Goal: Transaction & Acquisition: Purchase product/service

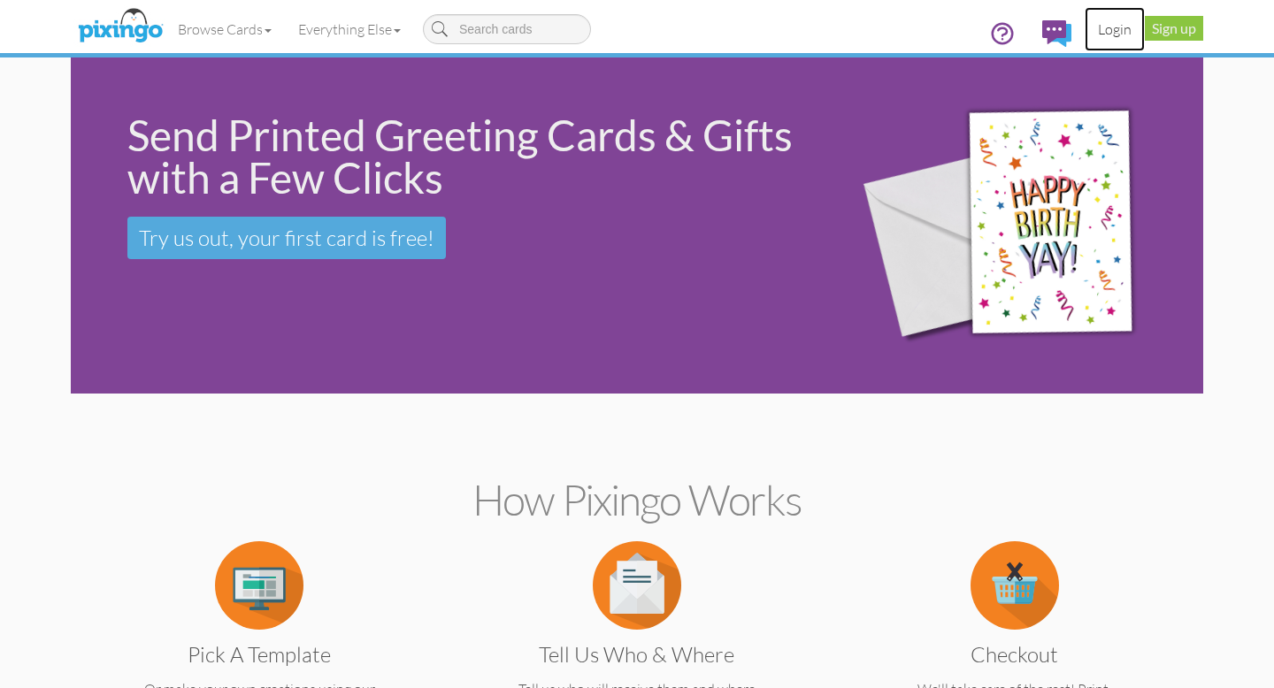
click at [1118, 31] on link "Login" at bounding box center [1114, 29] width 60 height 44
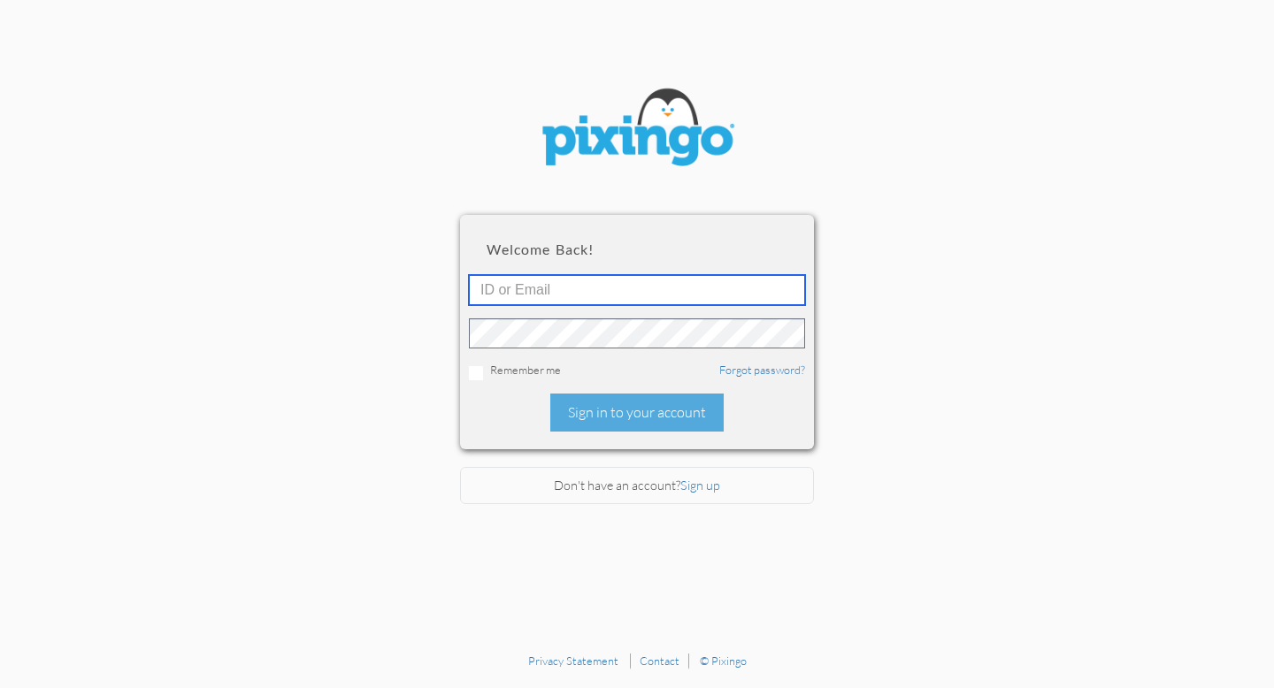
type input "[EMAIL_ADDRESS][DOMAIN_NAME]"
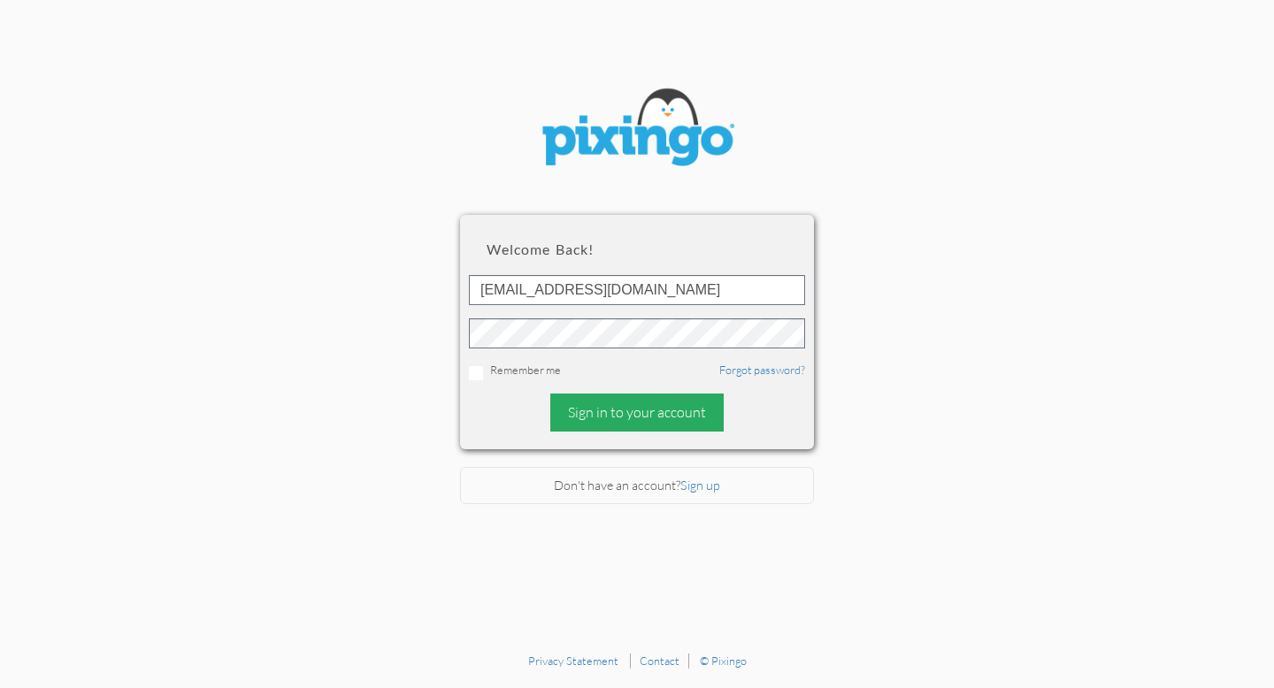
click at [691, 413] on div "Sign in to your account" at bounding box center [636, 413] width 173 height 38
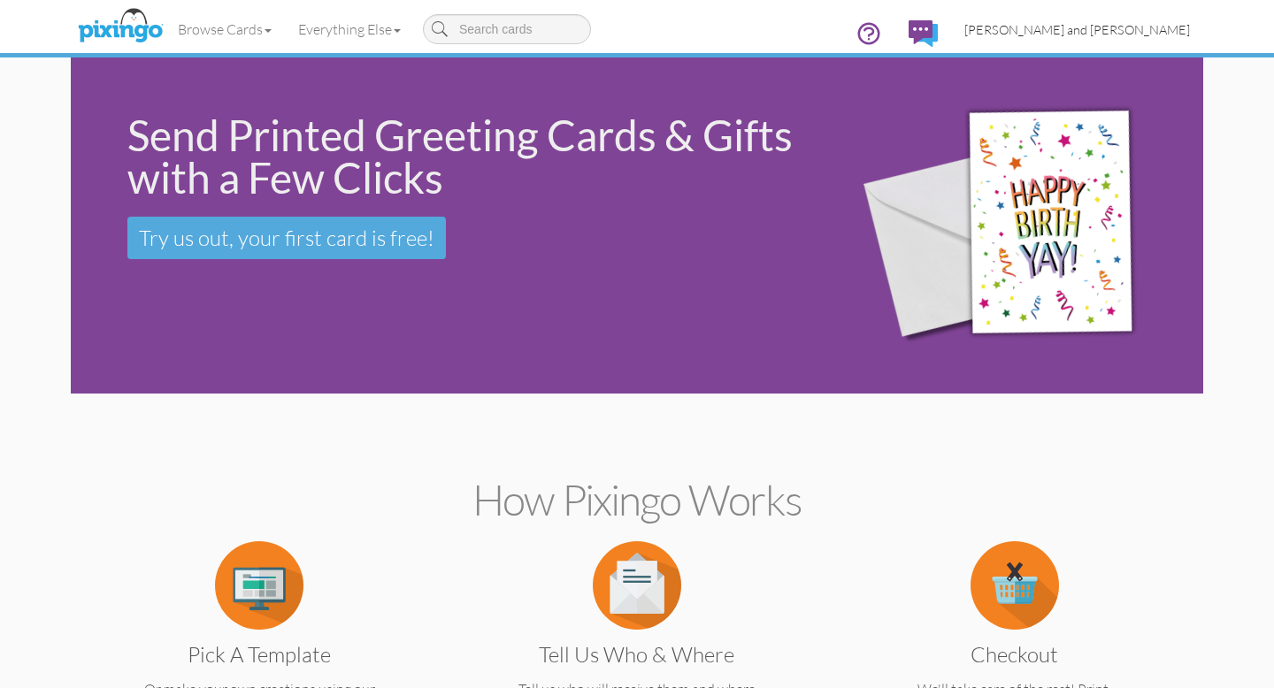
click at [1143, 22] on span "[PERSON_NAME] and [PERSON_NAME]" at bounding box center [1077, 29] width 226 height 15
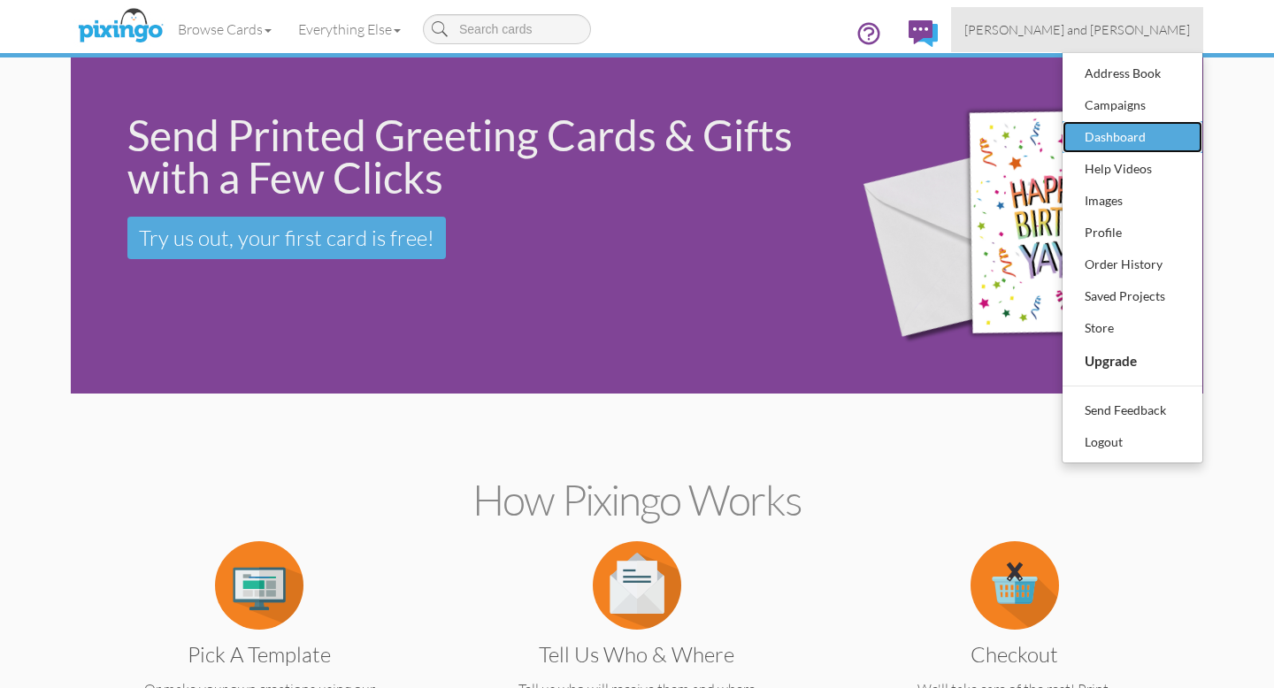
click at [1138, 134] on div "Dashboard" at bounding box center [1132, 137] width 104 height 27
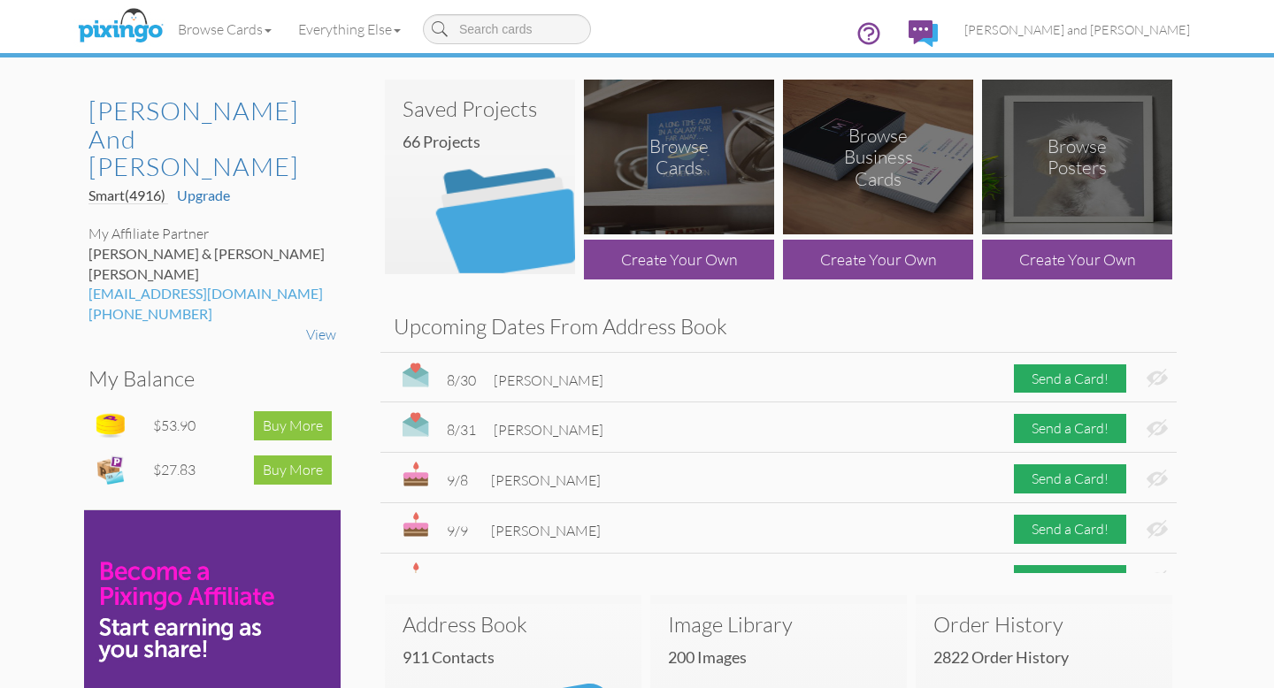
click at [500, 240] on img at bounding box center [480, 177] width 190 height 195
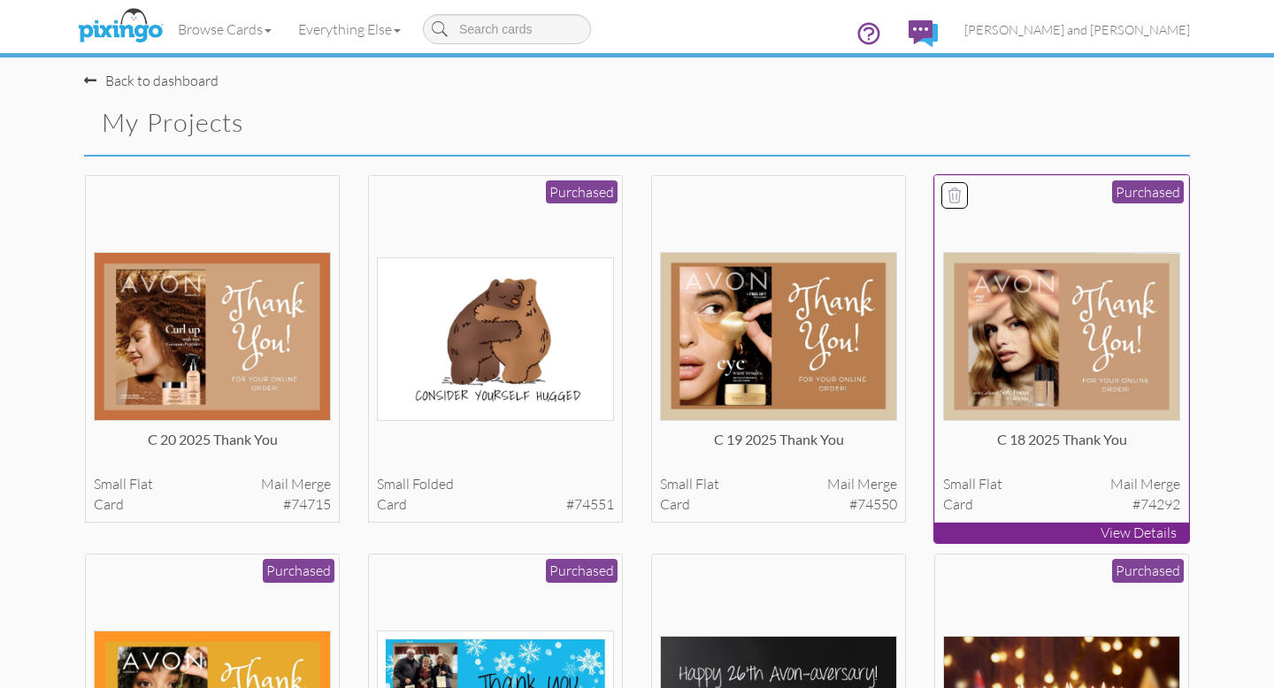
click at [1045, 335] on img at bounding box center [1062, 336] width 238 height 169
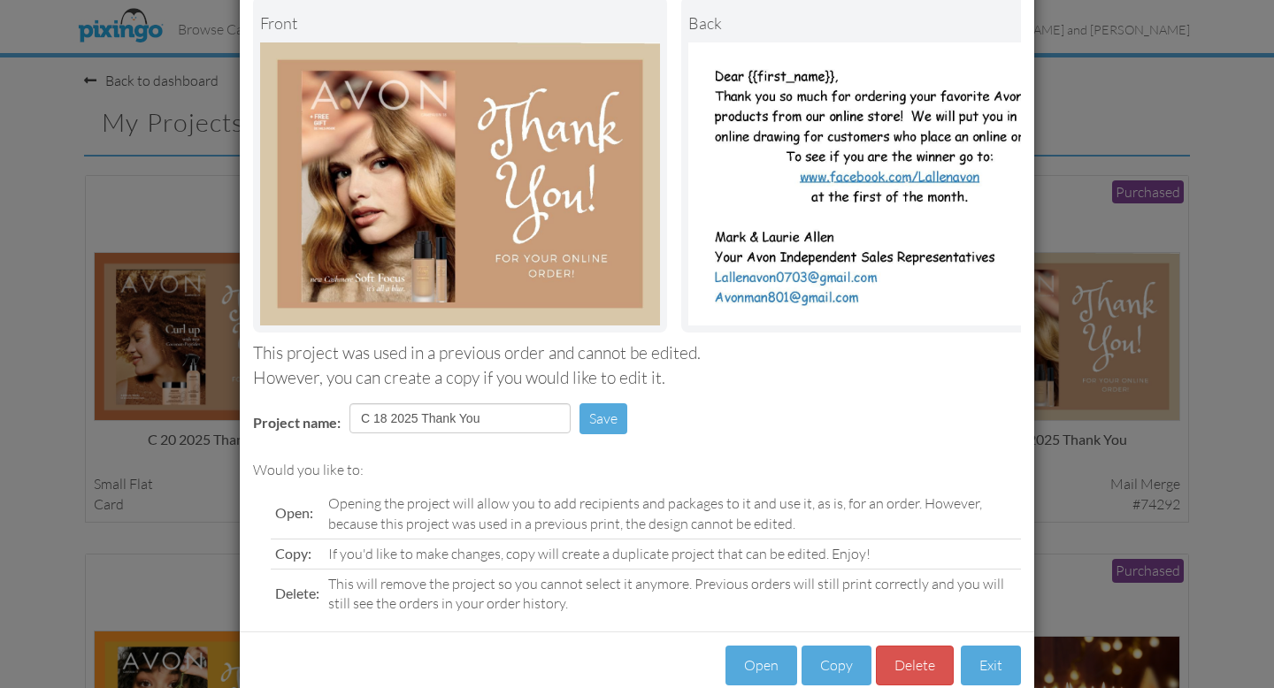
scroll to position [140, 0]
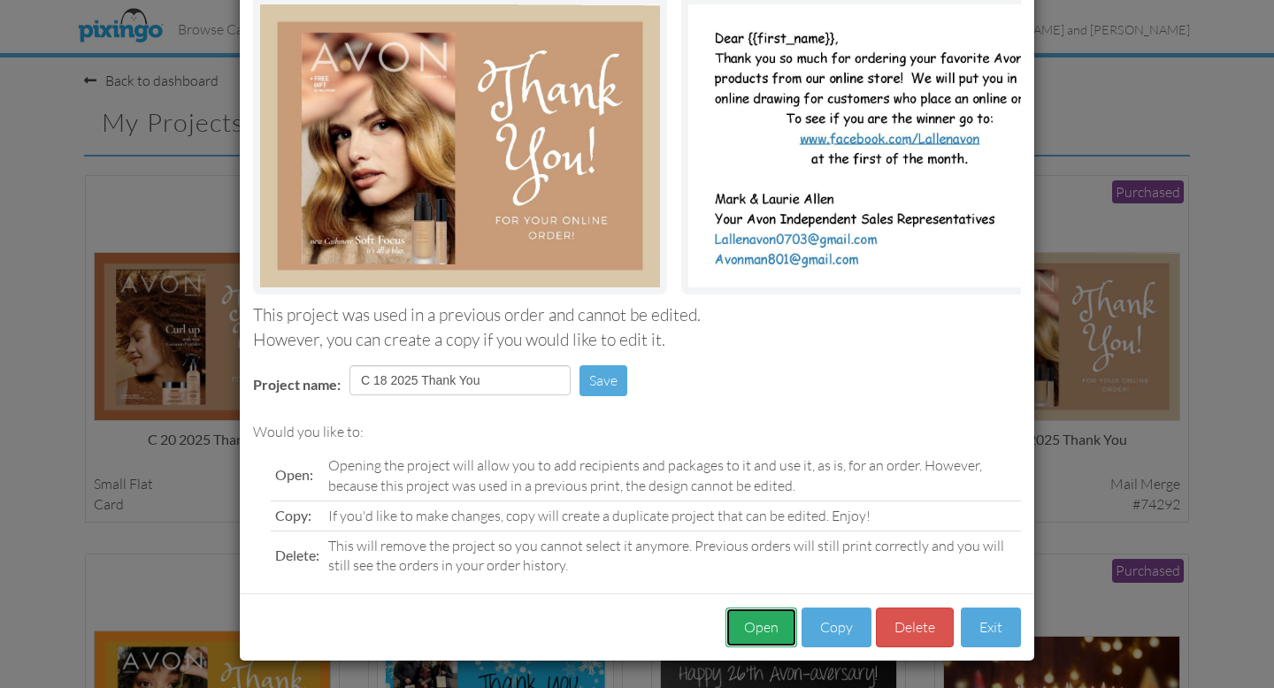
click at [778, 622] on button "Open" at bounding box center [761, 628] width 72 height 40
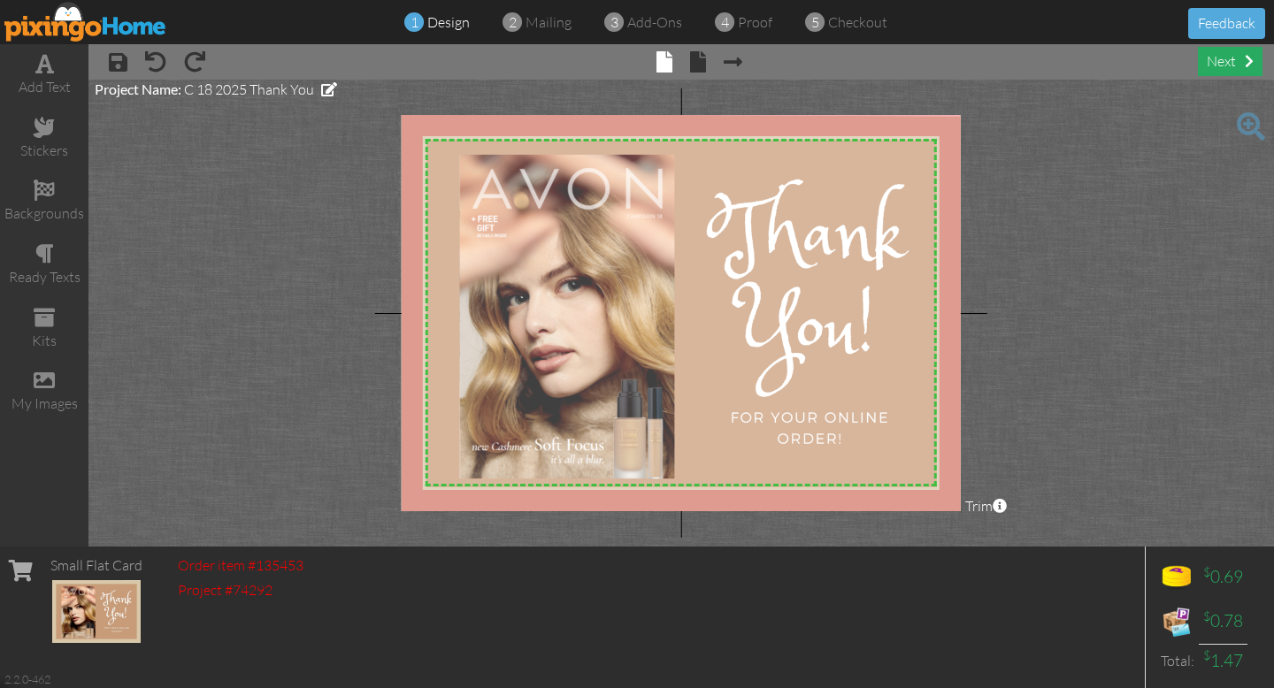
click at [1238, 59] on div "next" at bounding box center [1230, 61] width 65 height 29
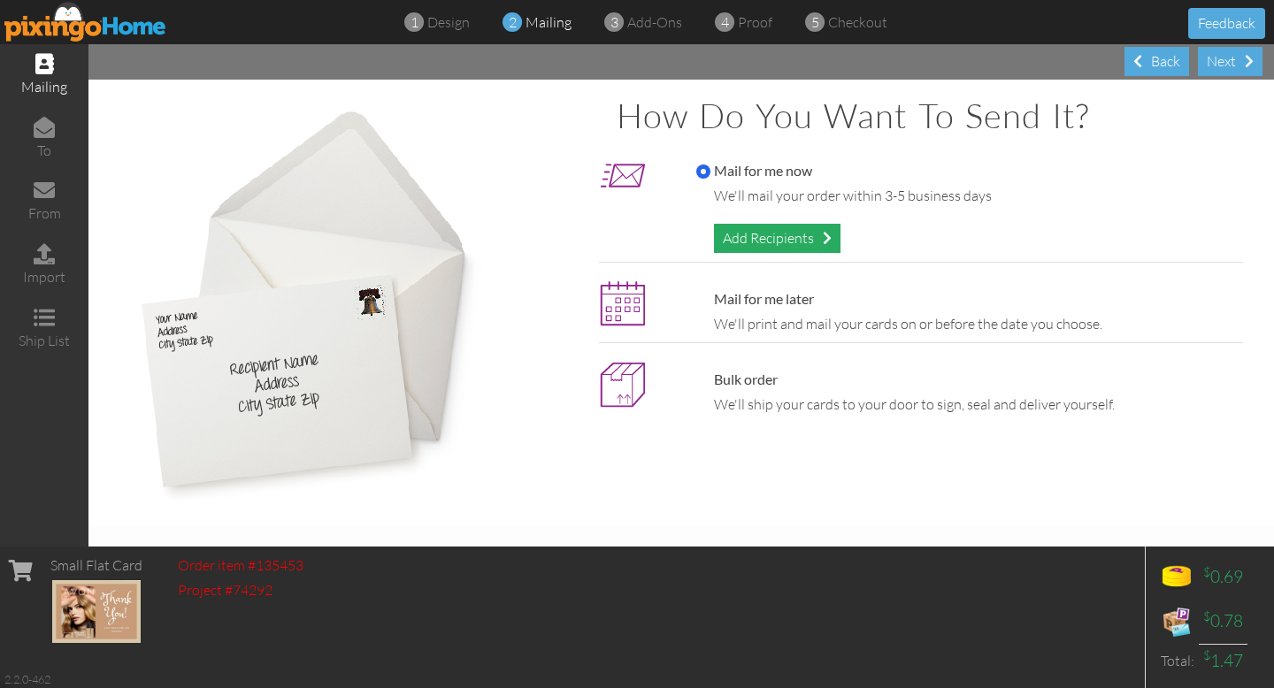
click at [751, 231] on div "Add Recipients" at bounding box center [777, 238] width 126 height 29
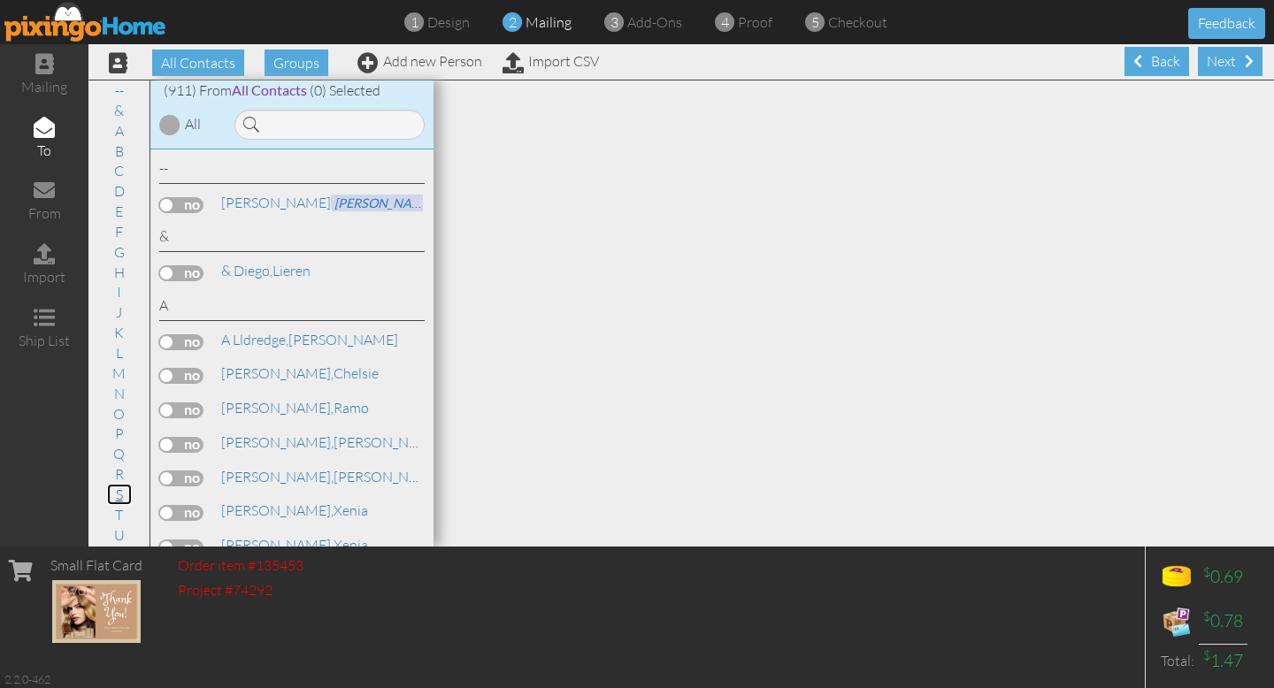
click at [118, 495] on link "S" at bounding box center [119, 494] width 25 height 21
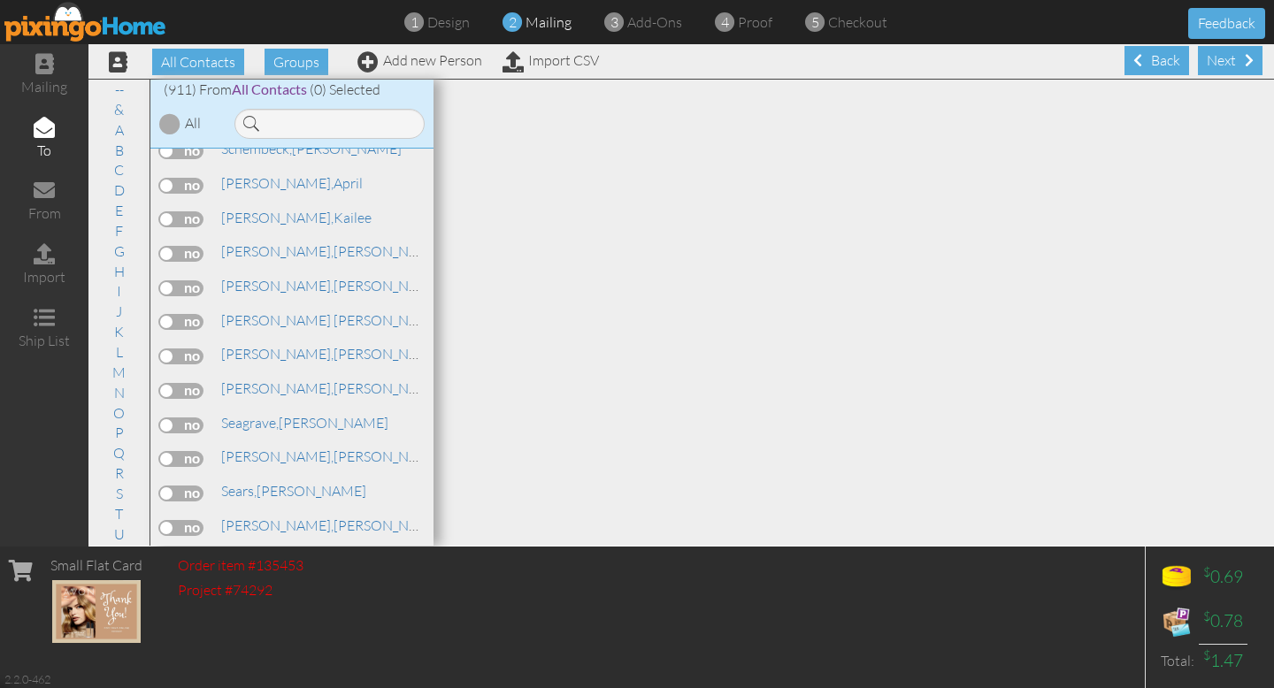
scroll to position [24771, 0]
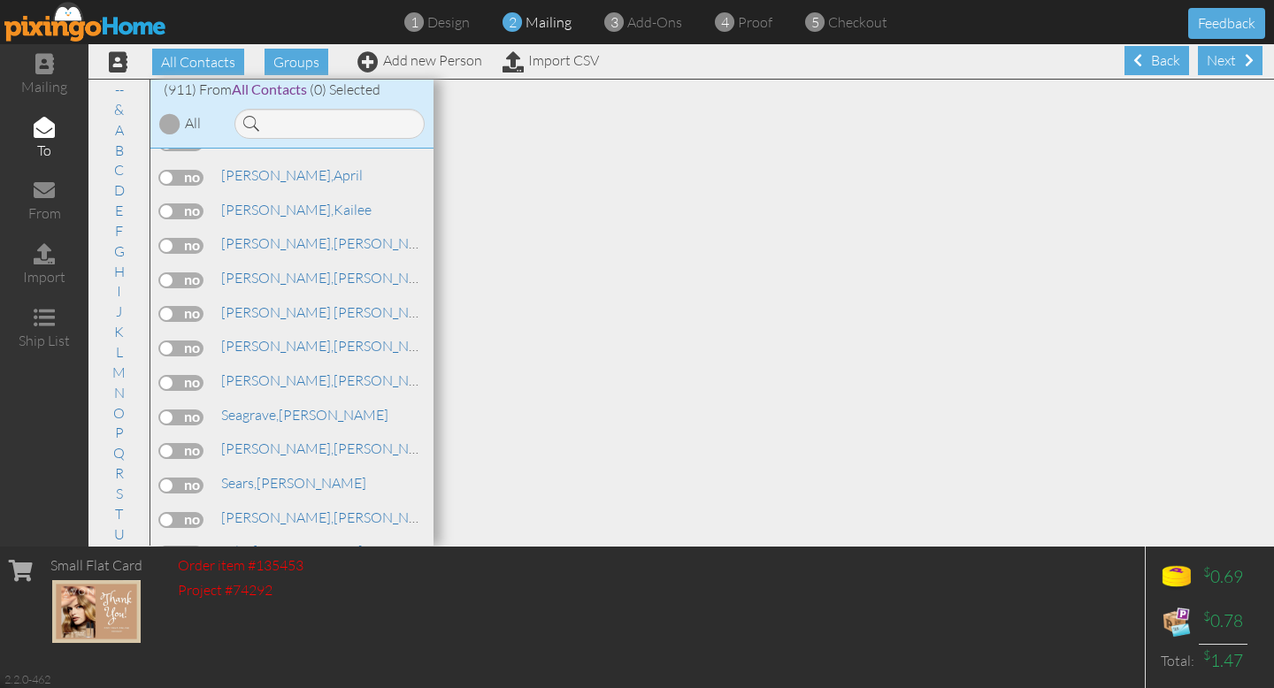
click at [281, 609] on link "[PERSON_NAME]" at bounding box center [303, 619] width 168 height 21
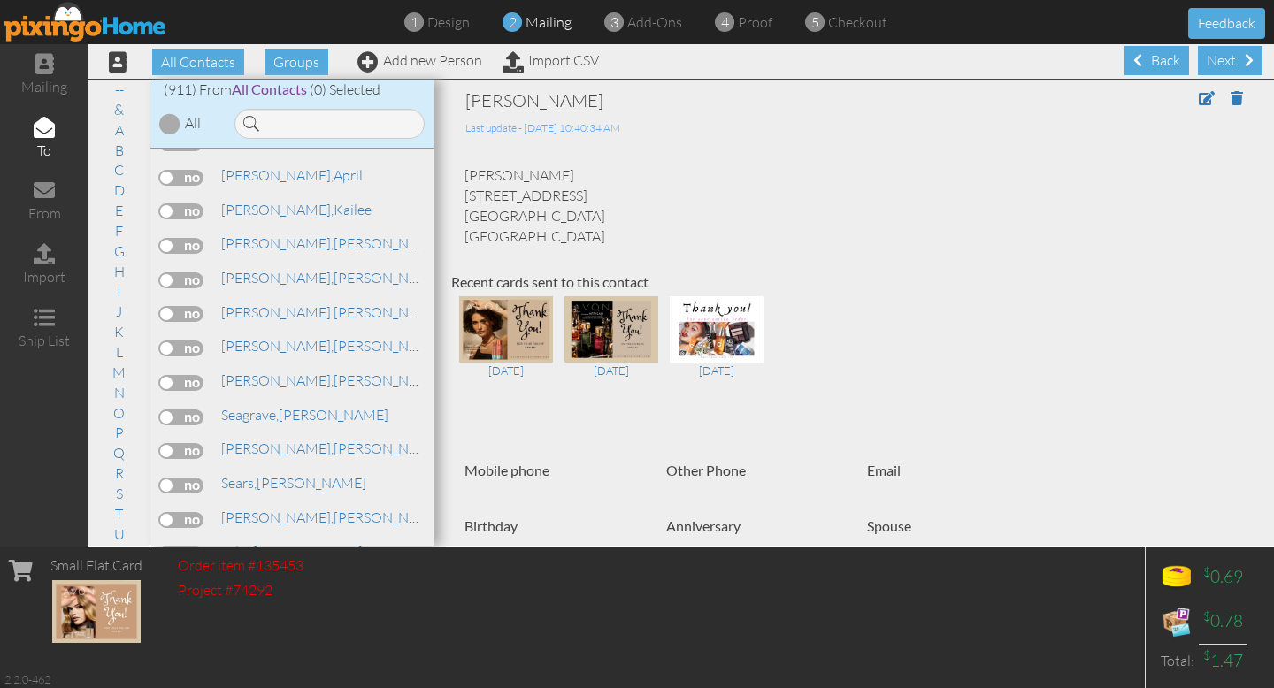
click at [169, 615] on label at bounding box center [181, 623] width 44 height 16
click at [0, 0] on input "checkbox" at bounding box center [0, 0] width 0 height 0
click at [1231, 57] on div "Next" at bounding box center [1230, 60] width 65 height 29
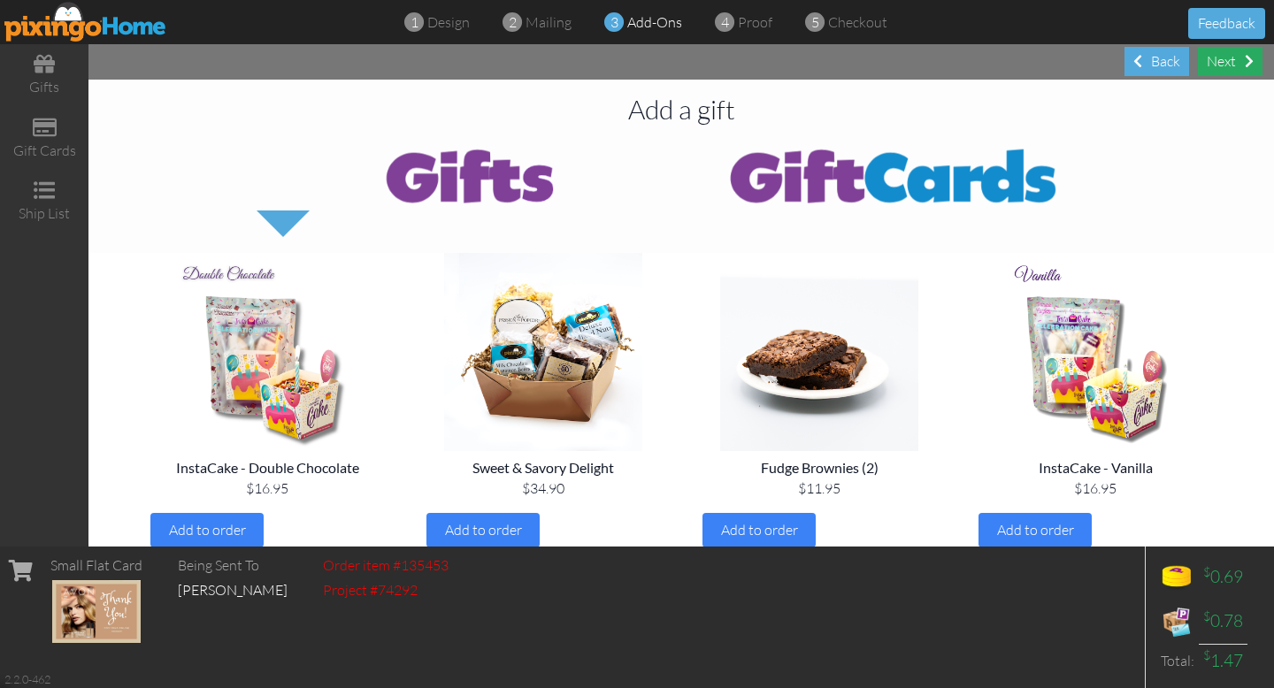
click at [1231, 57] on div "Next" at bounding box center [1230, 61] width 65 height 29
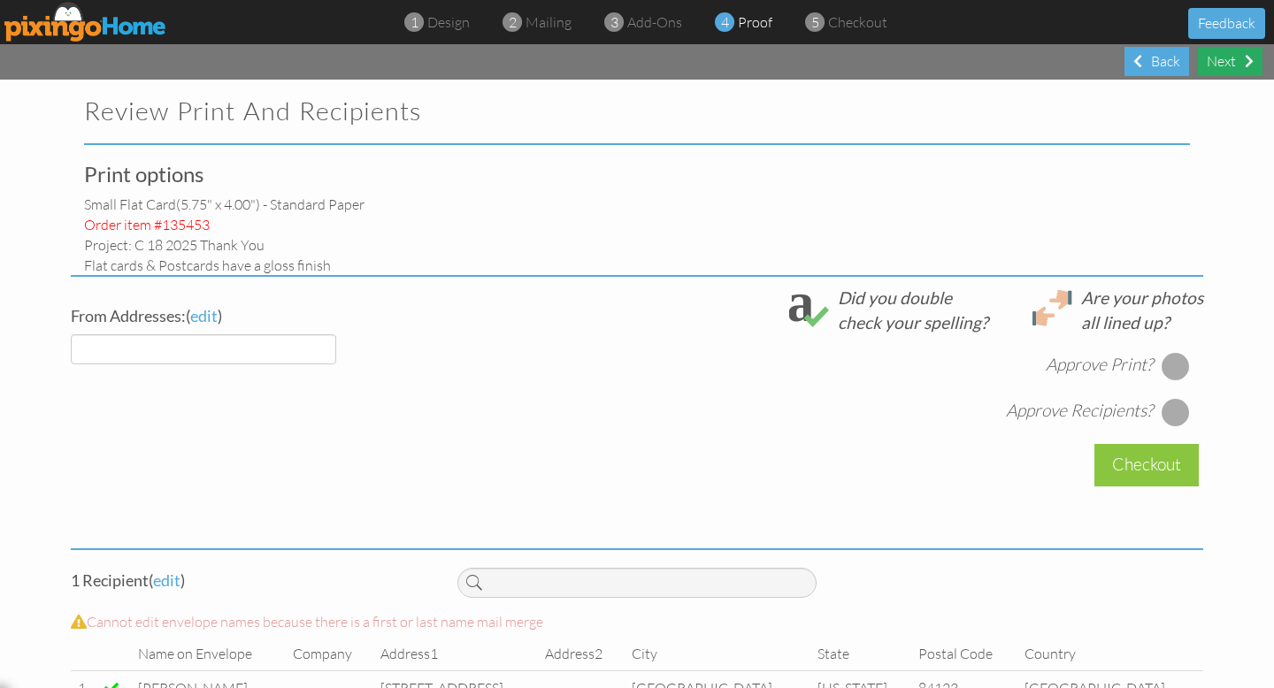
select select "object:4369"
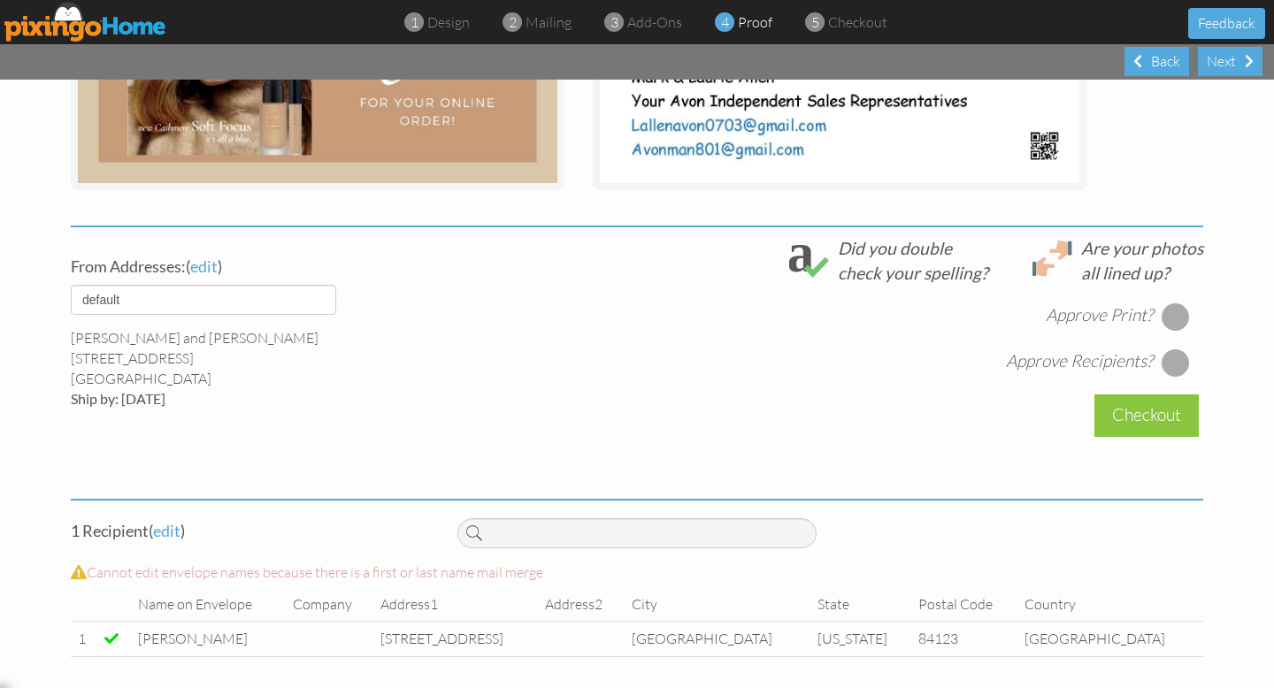
scroll to position [517, 0]
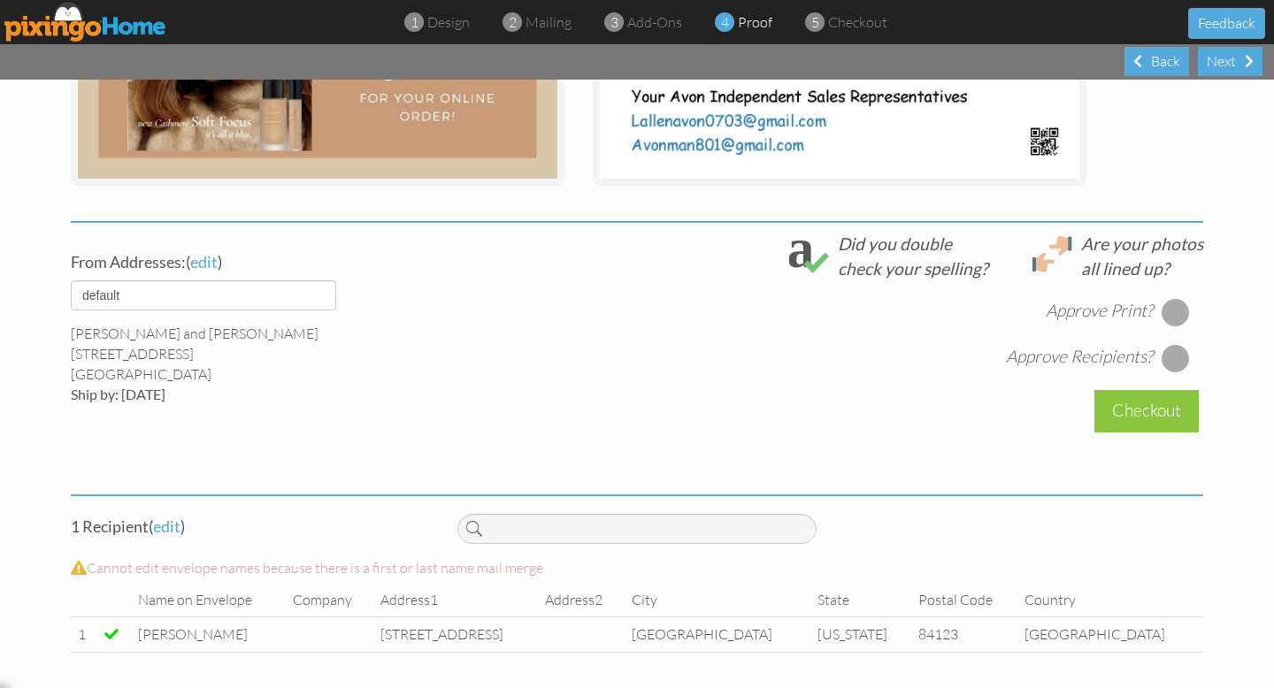
click at [1170, 310] on div at bounding box center [1175, 312] width 28 height 28
click at [1172, 362] on div at bounding box center [1175, 358] width 28 height 28
click at [1153, 416] on div "Checkout" at bounding box center [1146, 411] width 104 height 42
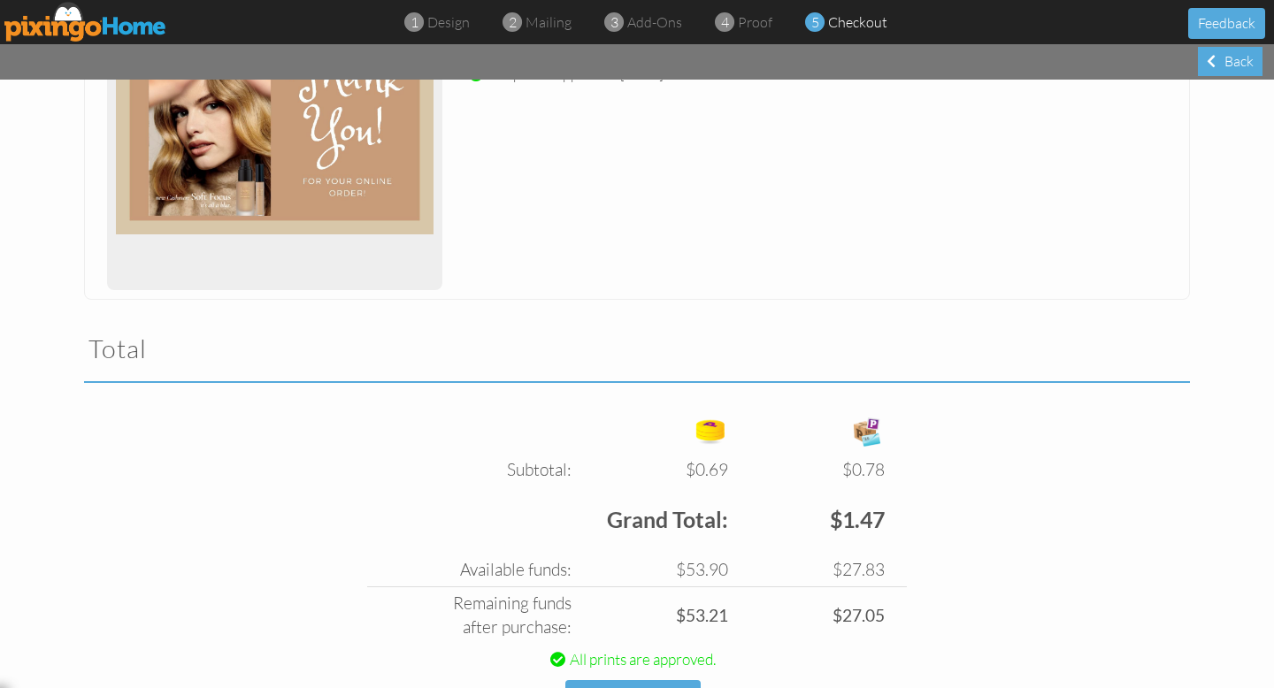
scroll to position [434, 0]
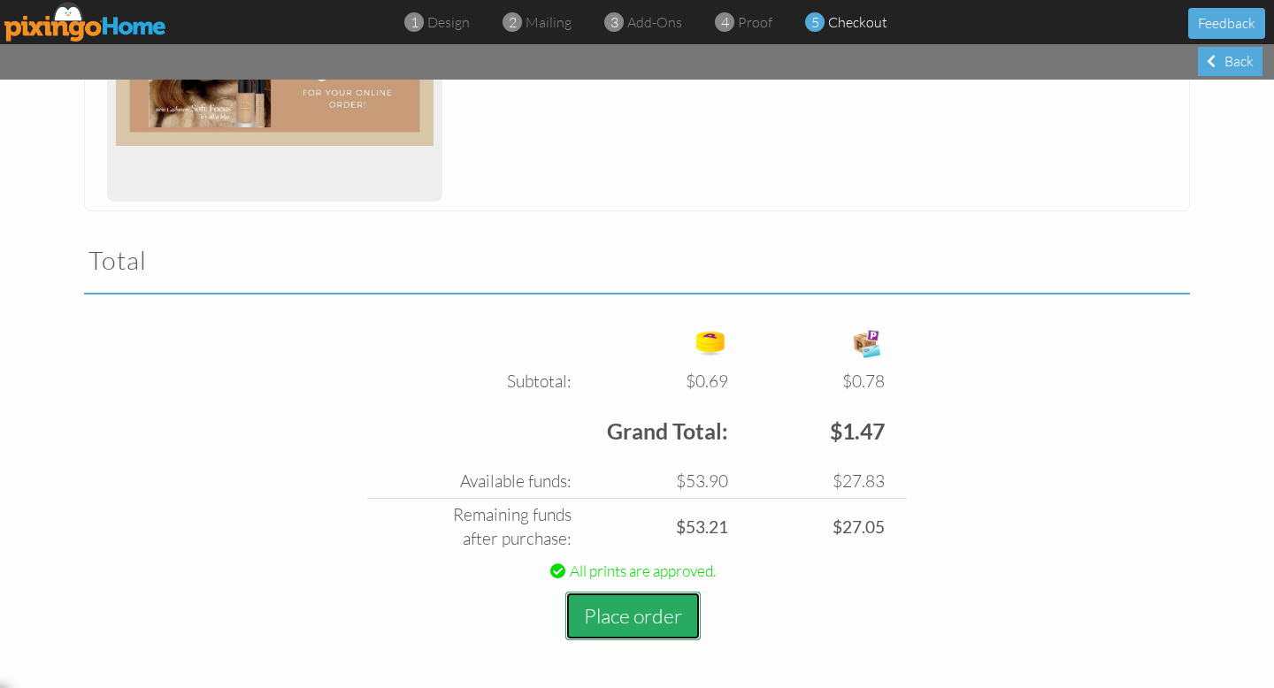
click at [632, 607] on button "Place order" at bounding box center [632, 616] width 135 height 49
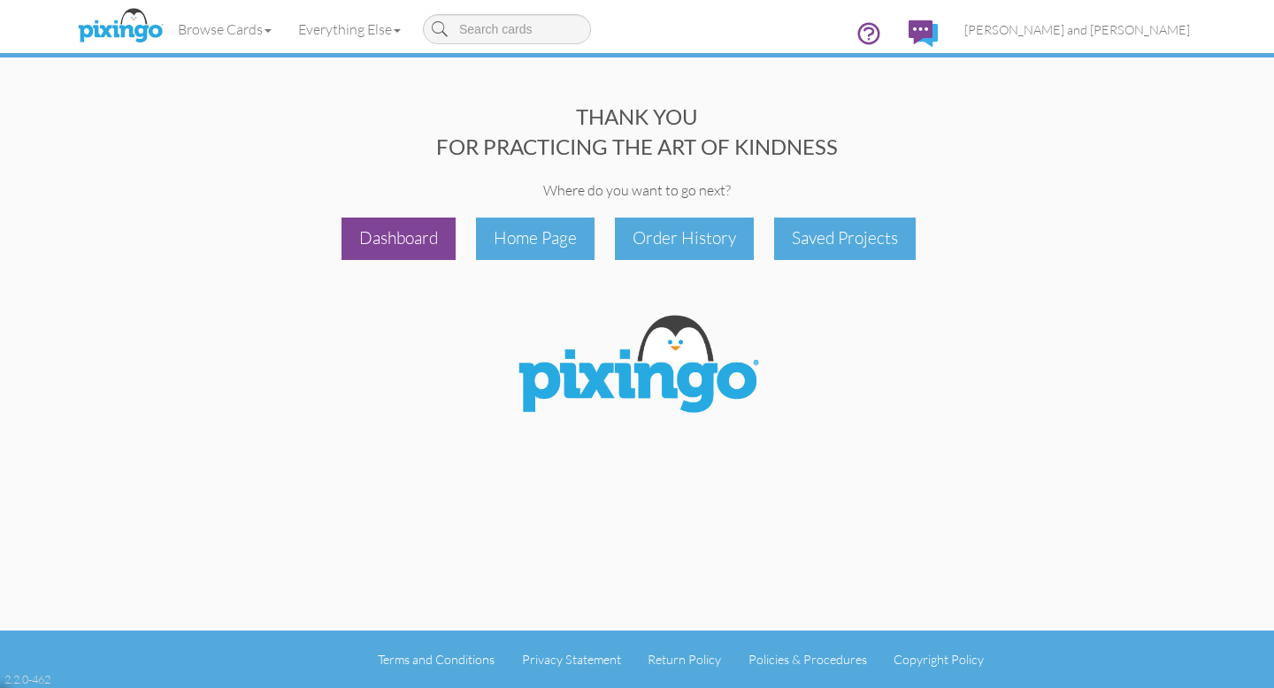
click at [412, 230] on div "Dashboard" at bounding box center [398, 239] width 114 height 42
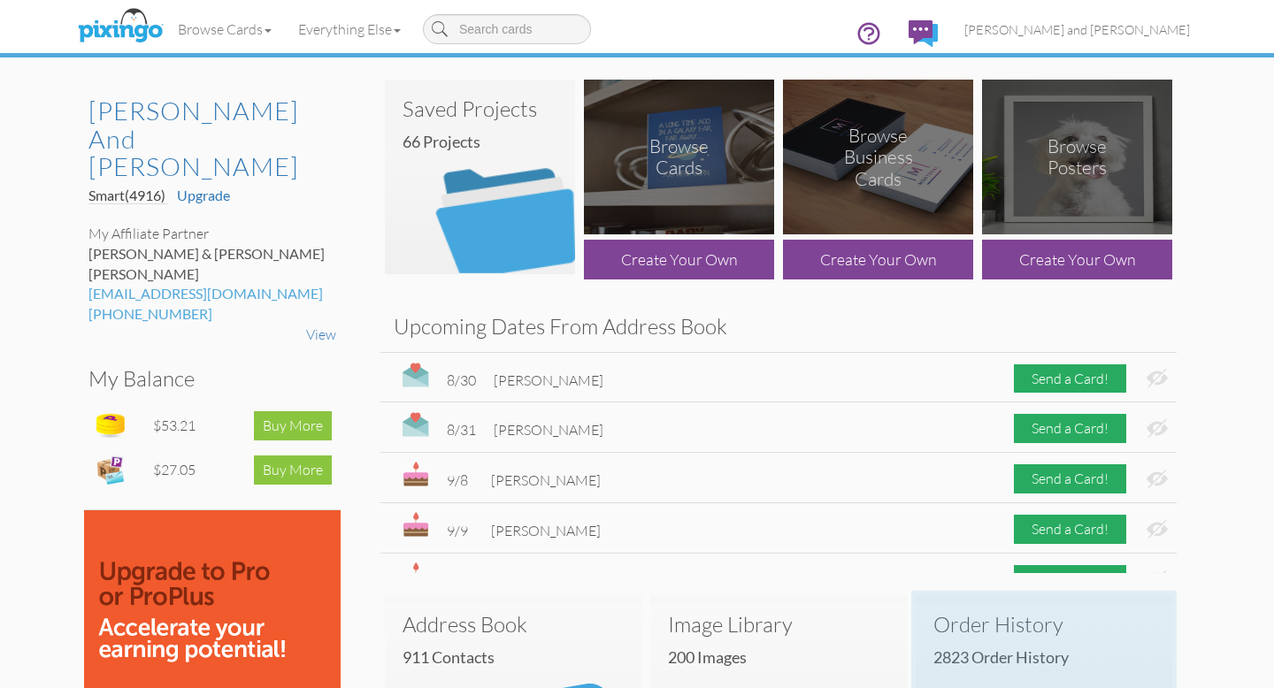
click at [1028, 627] on h3 "Order History" at bounding box center [1043, 624] width 221 height 23
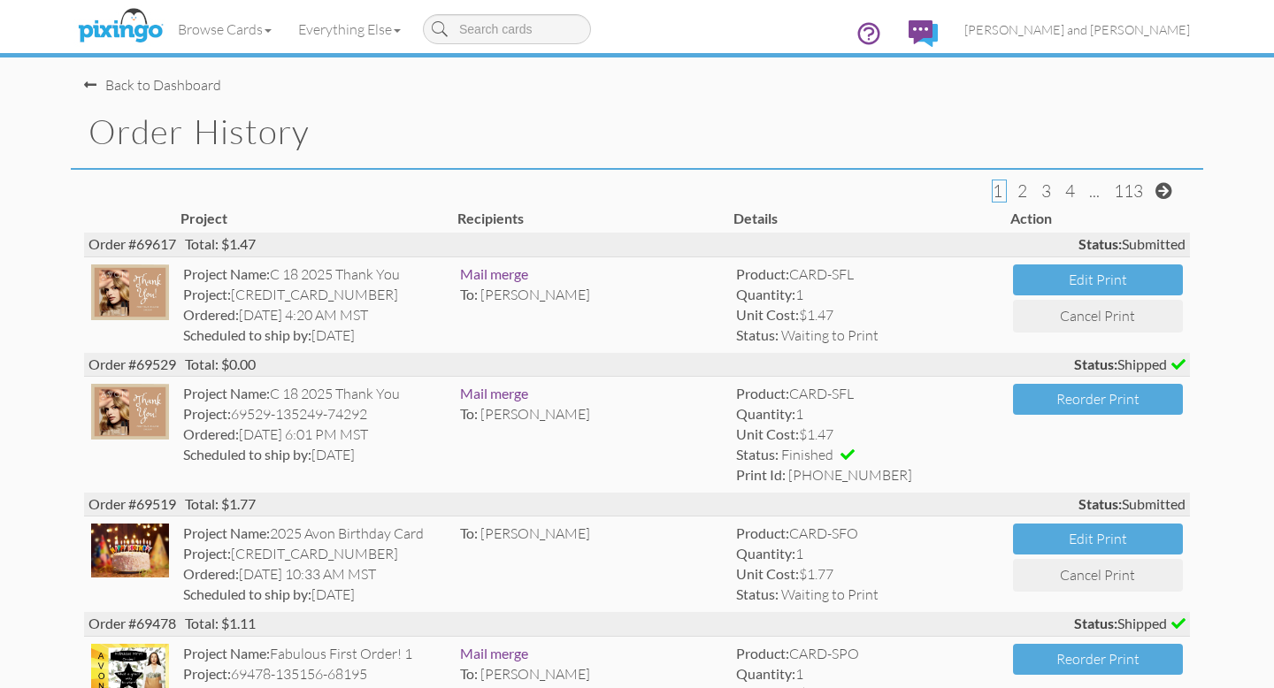
click at [195, 82] on div "Back to Dashboard" at bounding box center [152, 85] width 137 height 20
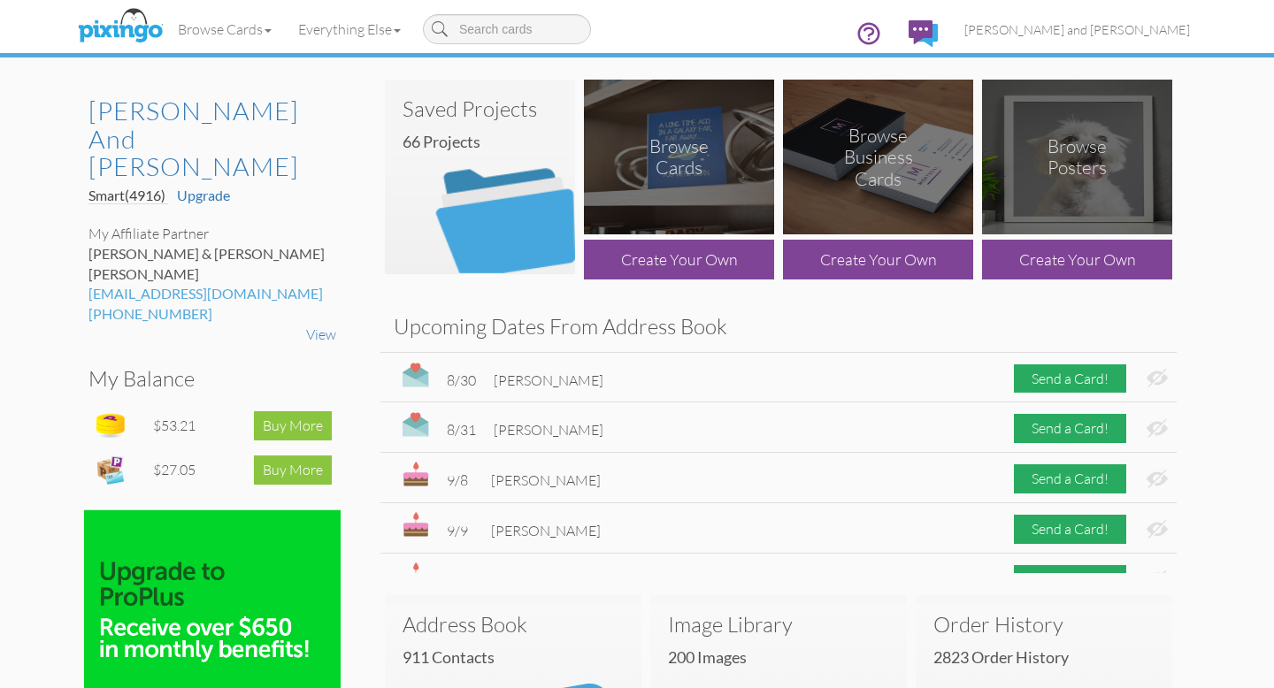
click at [495, 206] on img at bounding box center [480, 177] width 190 height 195
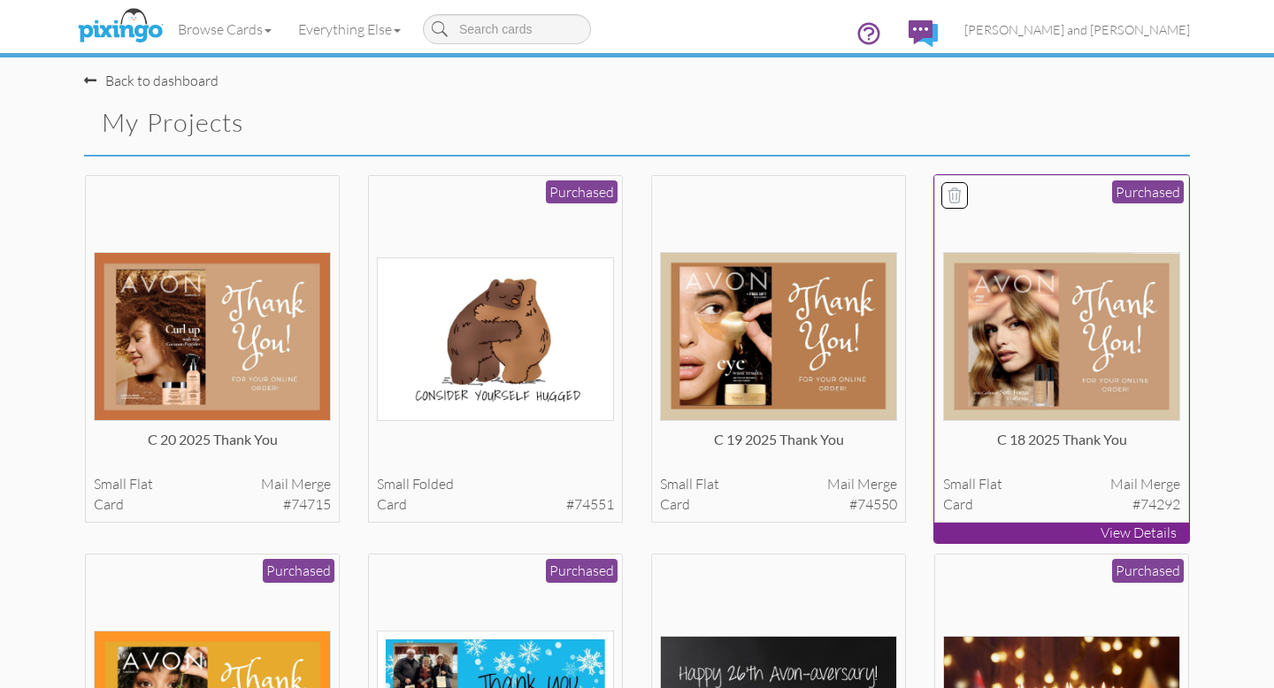
click at [1052, 346] on img at bounding box center [1062, 336] width 238 height 169
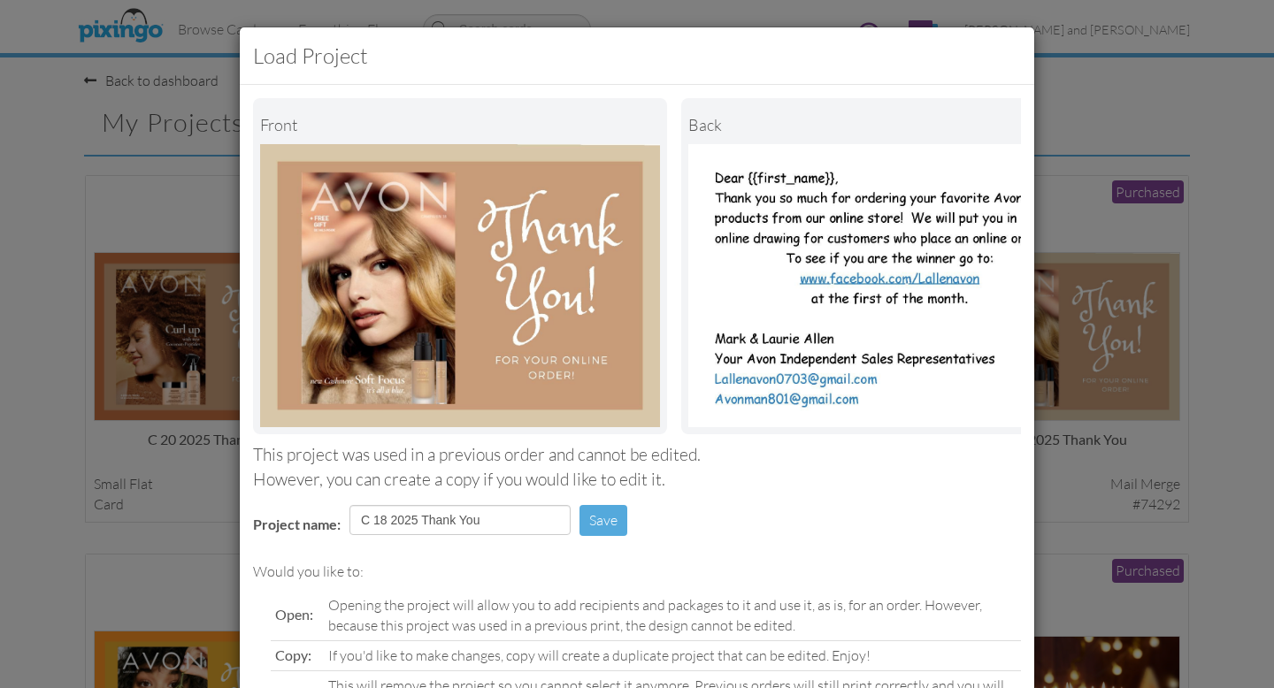
scroll to position [140, 0]
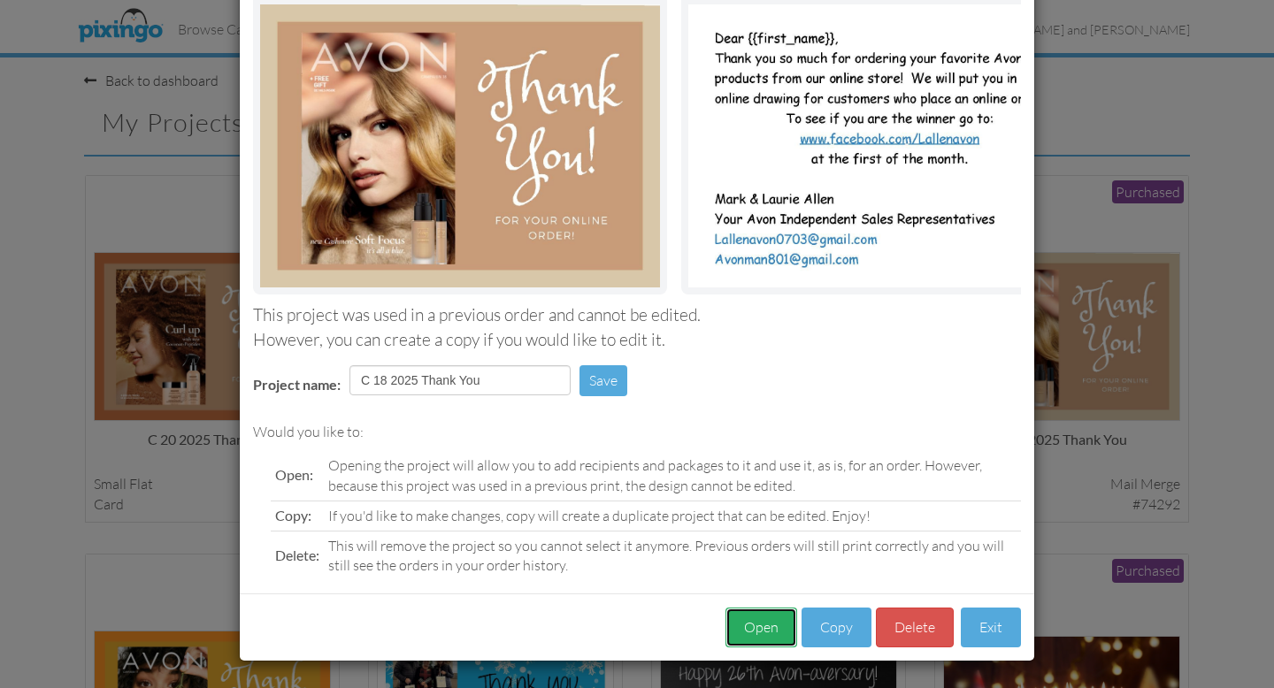
click at [770, 627] on button "Open" at bounding box center [761, 628] width 72 height 40
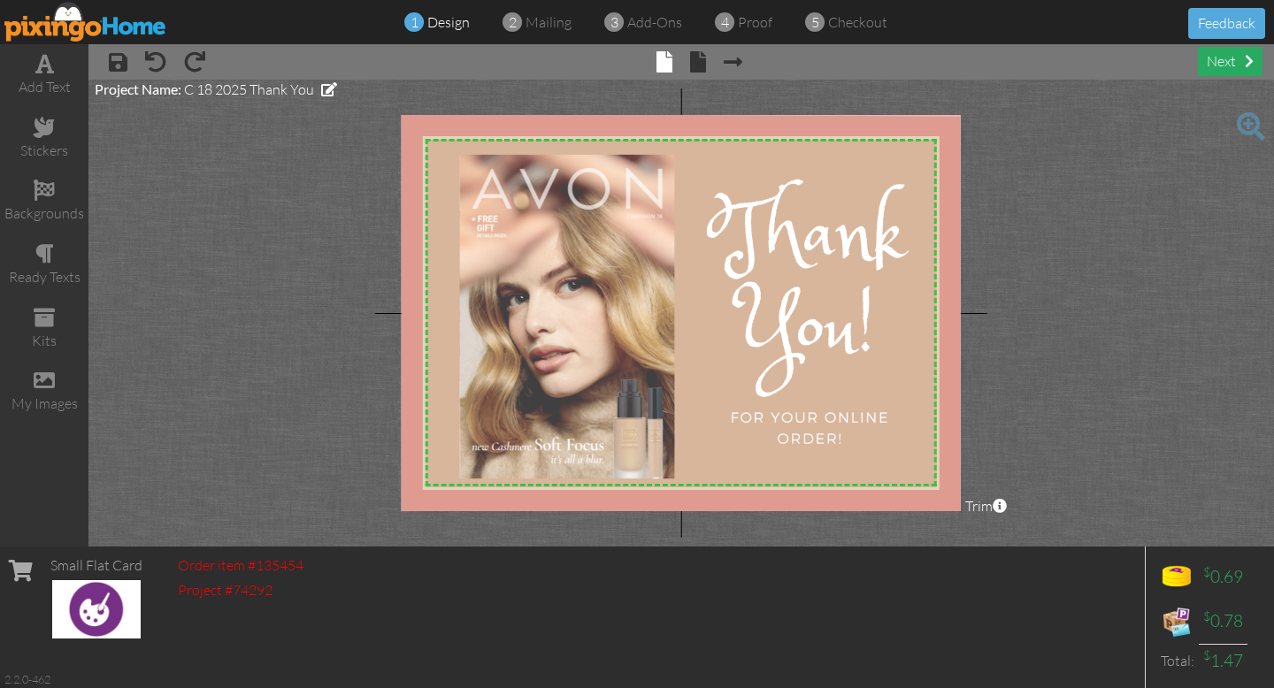
click at [1245, 58] on span at bounding box center [1249, 61] width 9 height 14
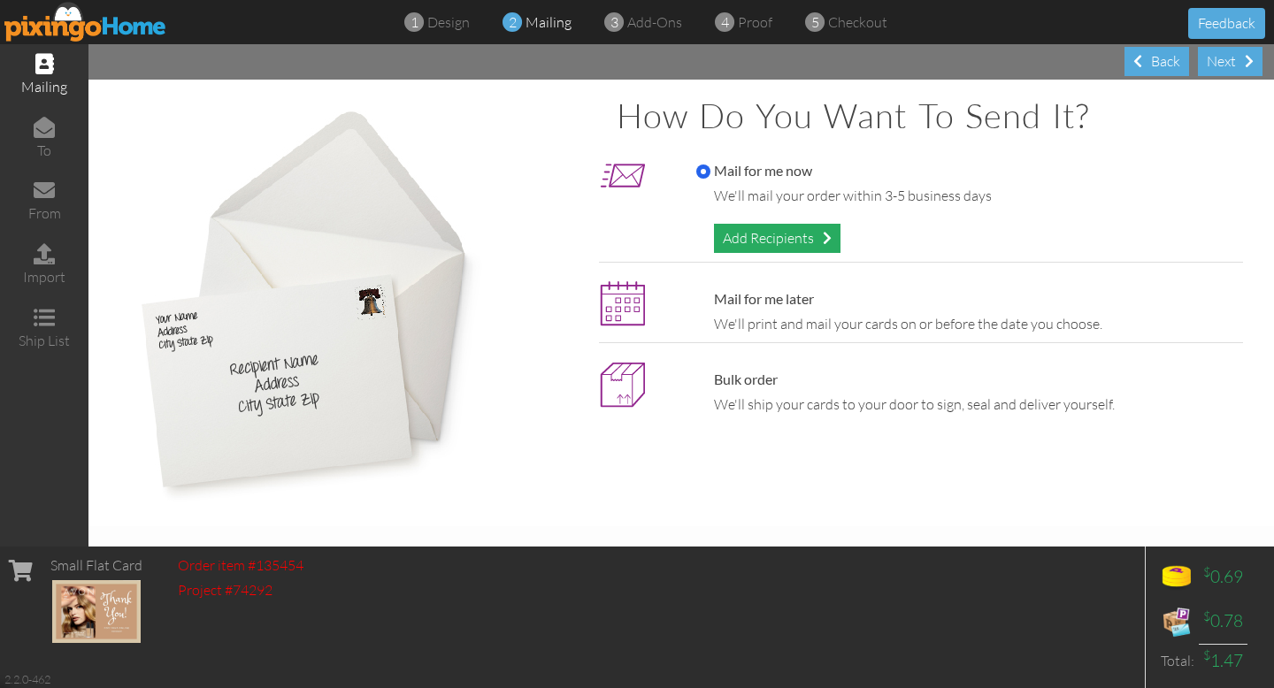
click at [764, 231] on div "Add Recipients" at bounding box center [777, 238] width 126 height 29
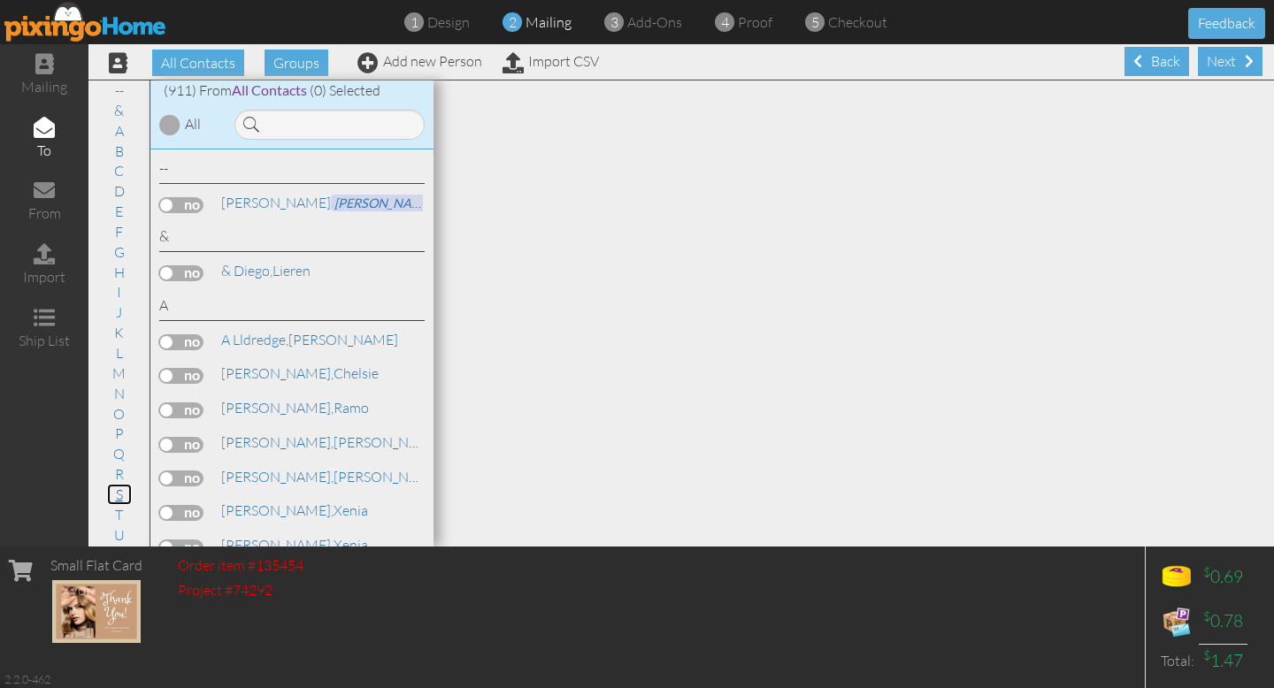
click at [122, 492] on link "S" at bounding box center [119, 494] width 25 height 21
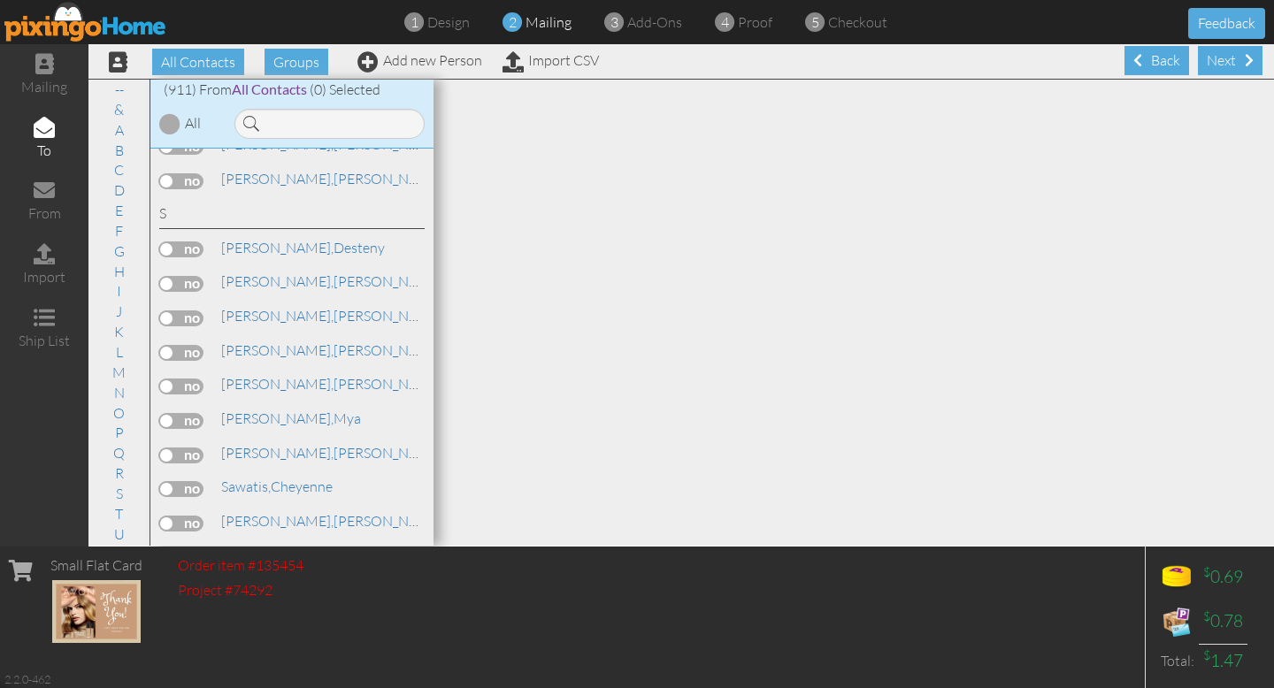
scroll to position [24289, 0]
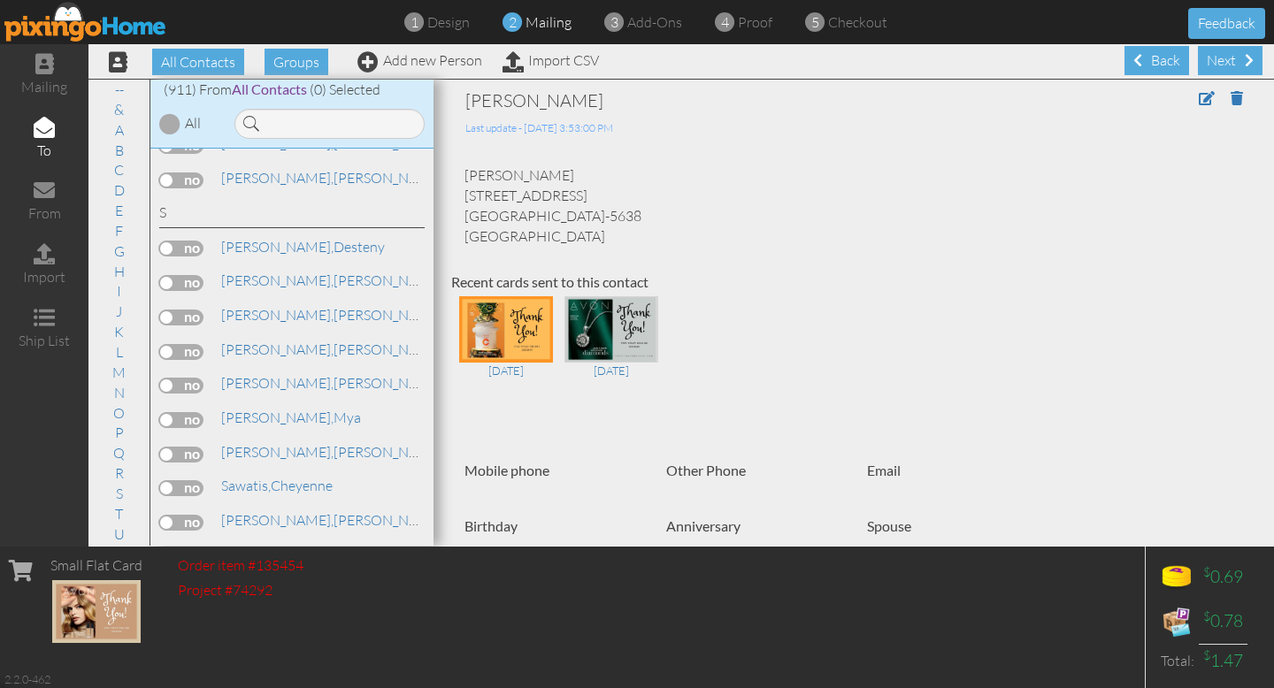
click at [0, 0] on input "checkbox" at bounding box center [0, 0] width 0 height 0
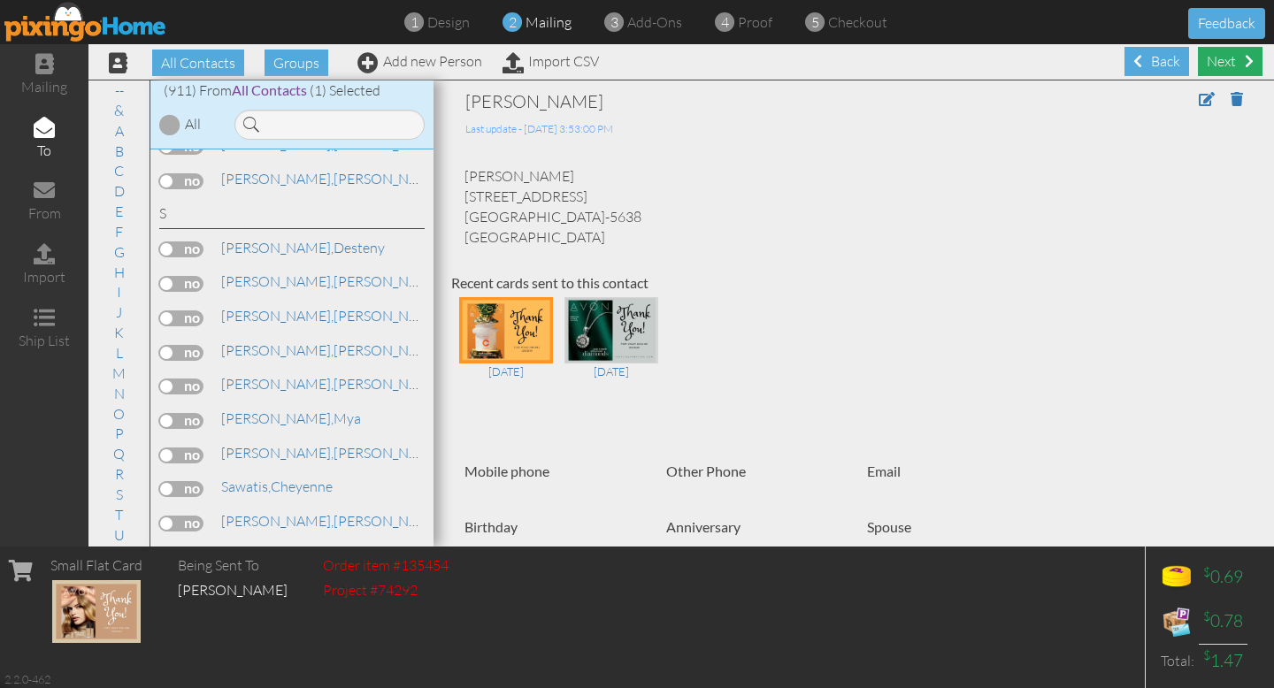
click at [1241, 58] on div "Next" at bounding box center [1230, 61] width 65 height 29
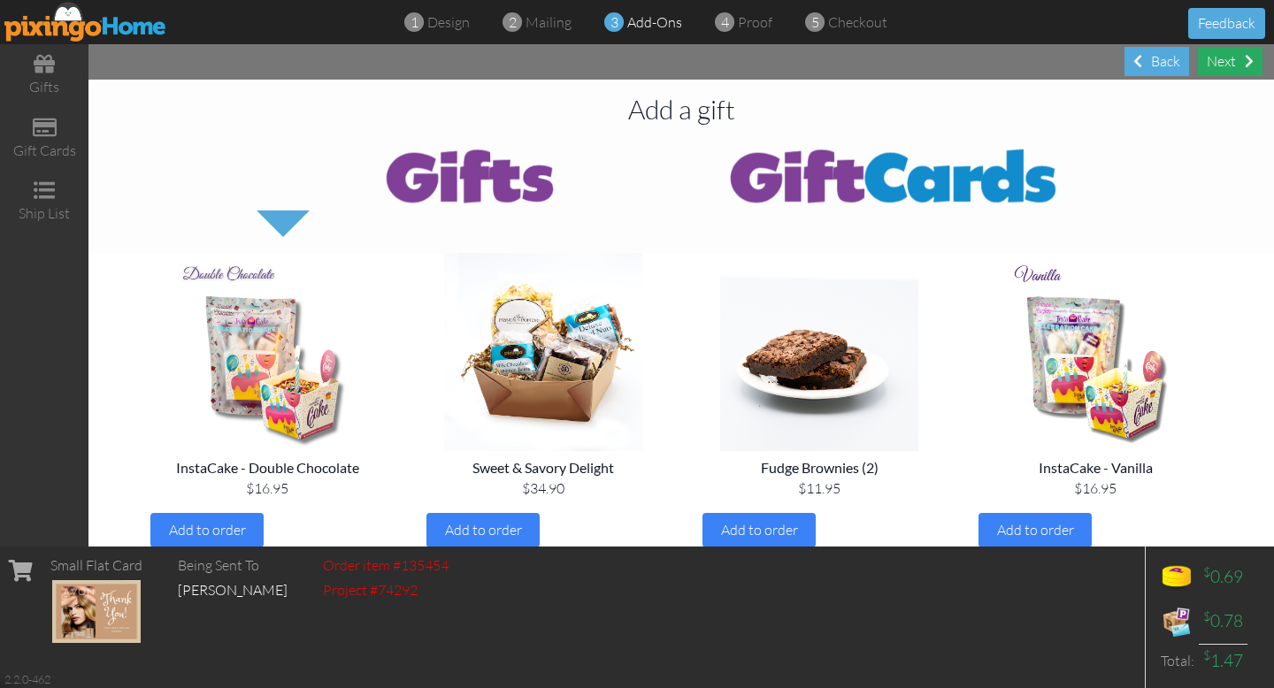
click at [1241, 58] on div "Next" at bounding box center [1230, 61] width 65 height 29
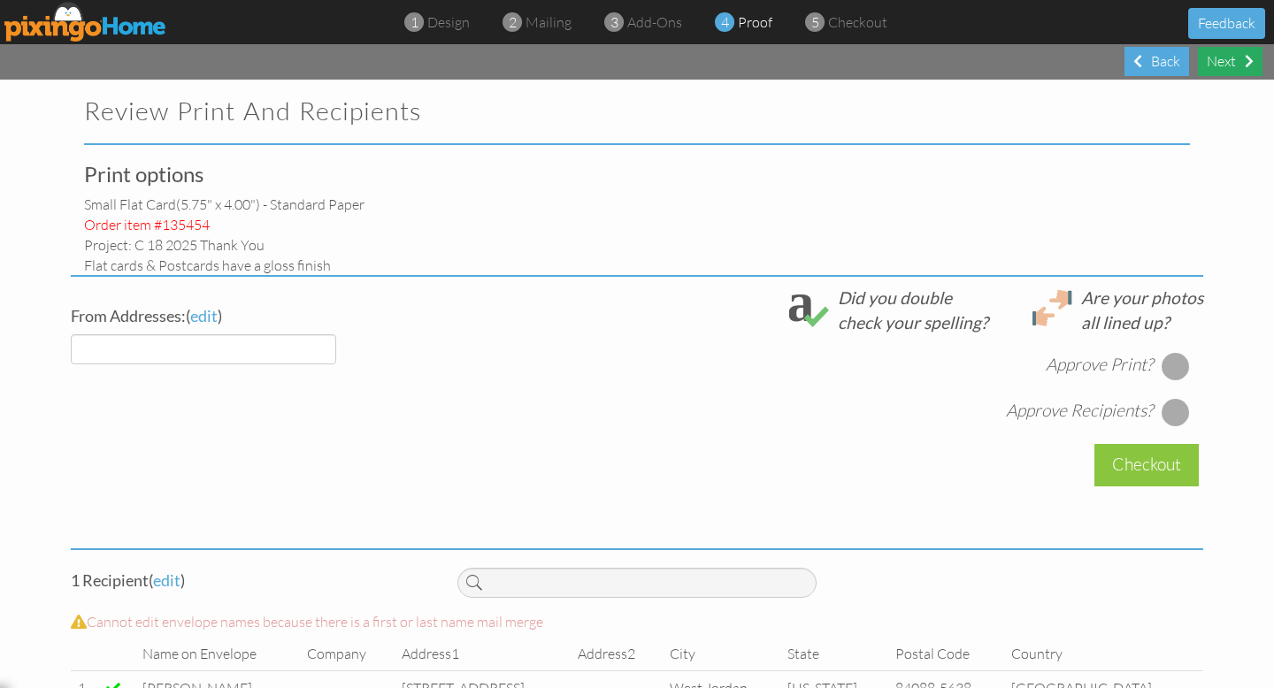
select select "object:8382"
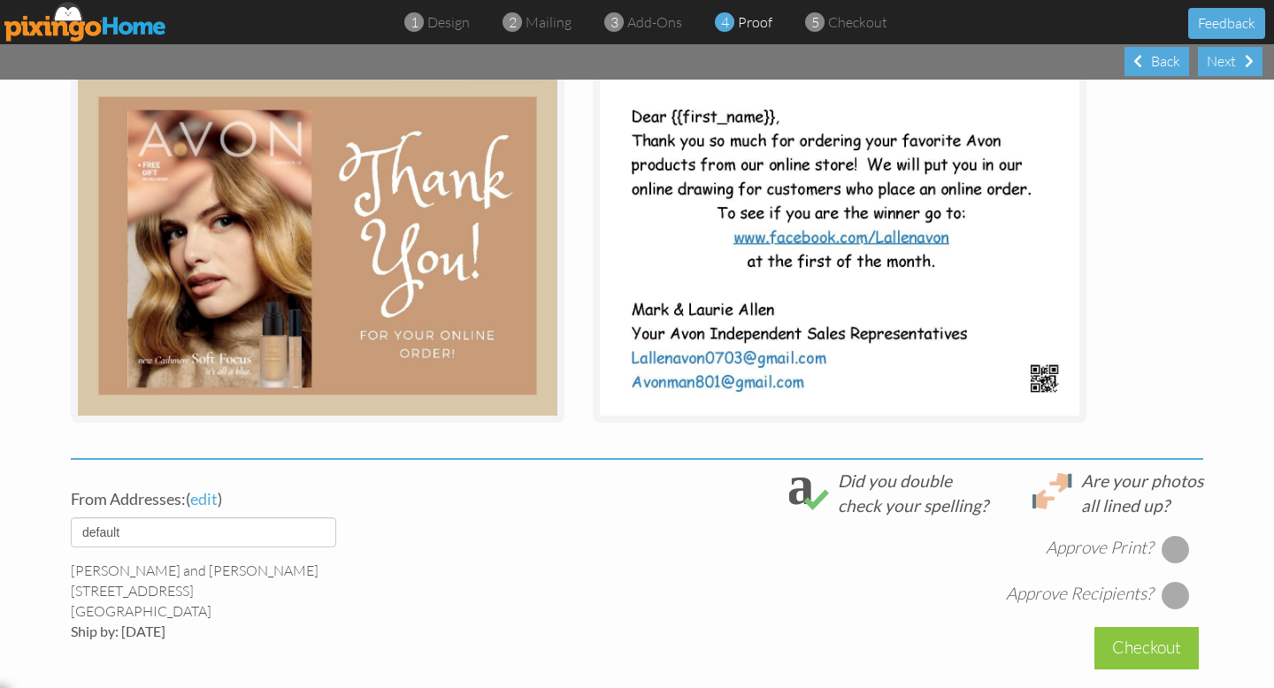
scroll to position [517, 0]
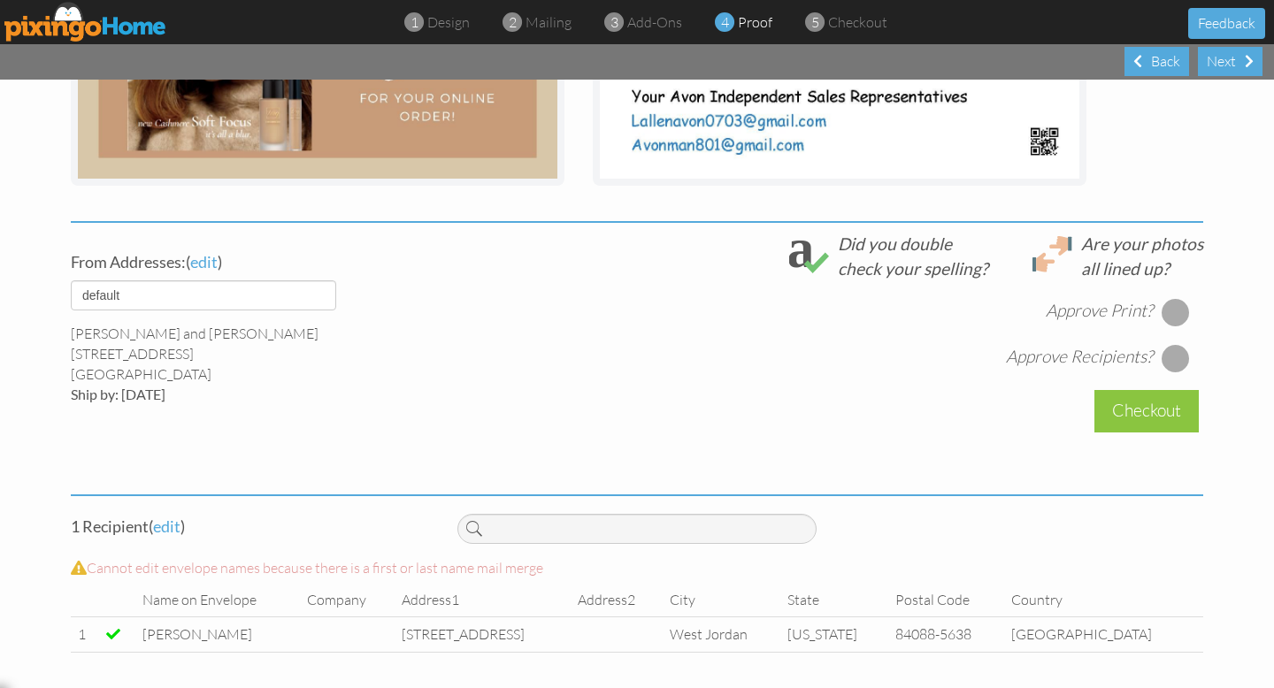
click at [1179, 318] on div at bounding box center [1175, 312] width 28 height 28
click at [1176, 354] on div at bounding box center [1175, 358] width 28 height 28
click at [1161, 402] on div "Checkout" at bounding box center [1146, 411] width 104 height 42
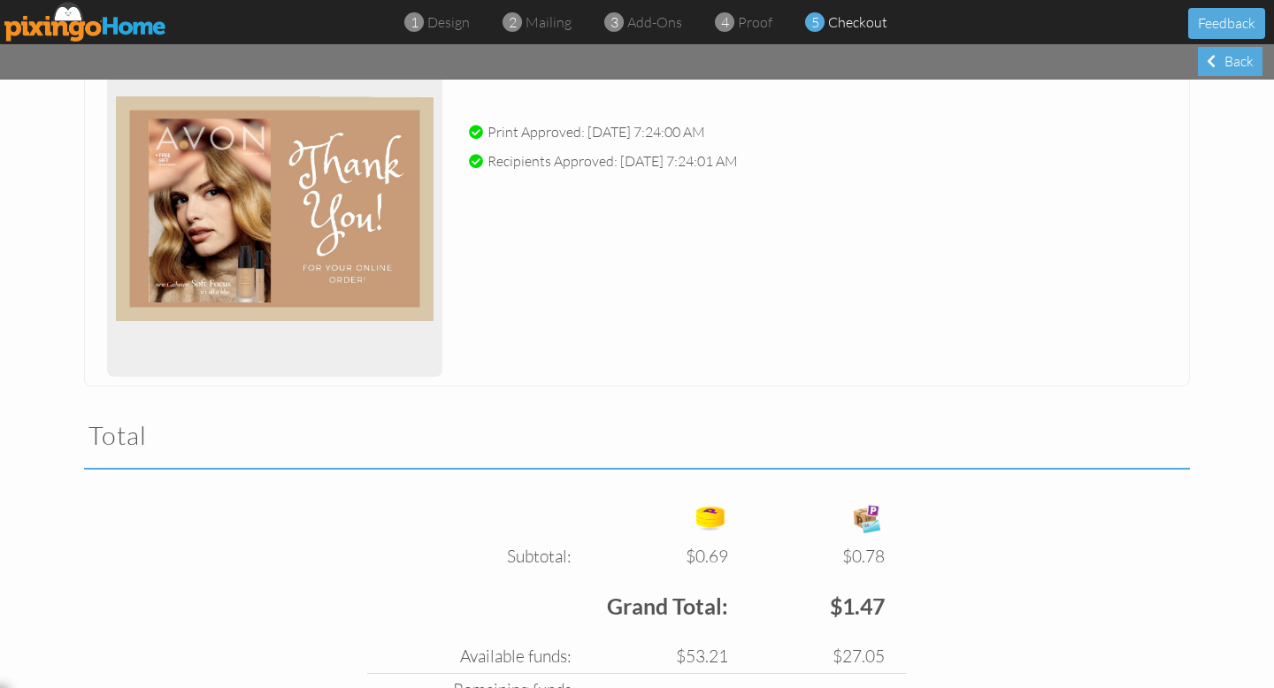
scroll to position [434, 0]
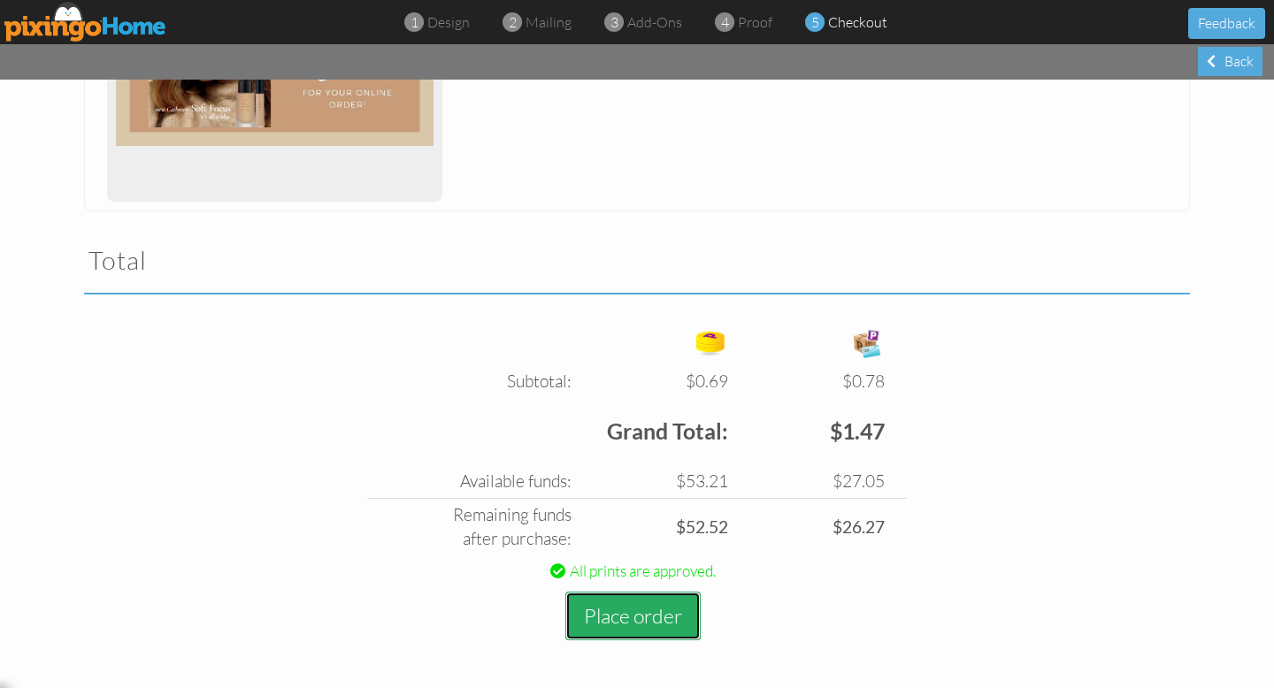
click at [618, 617] on button "Place order" at bounding box center [632, 616] width 135 height 49
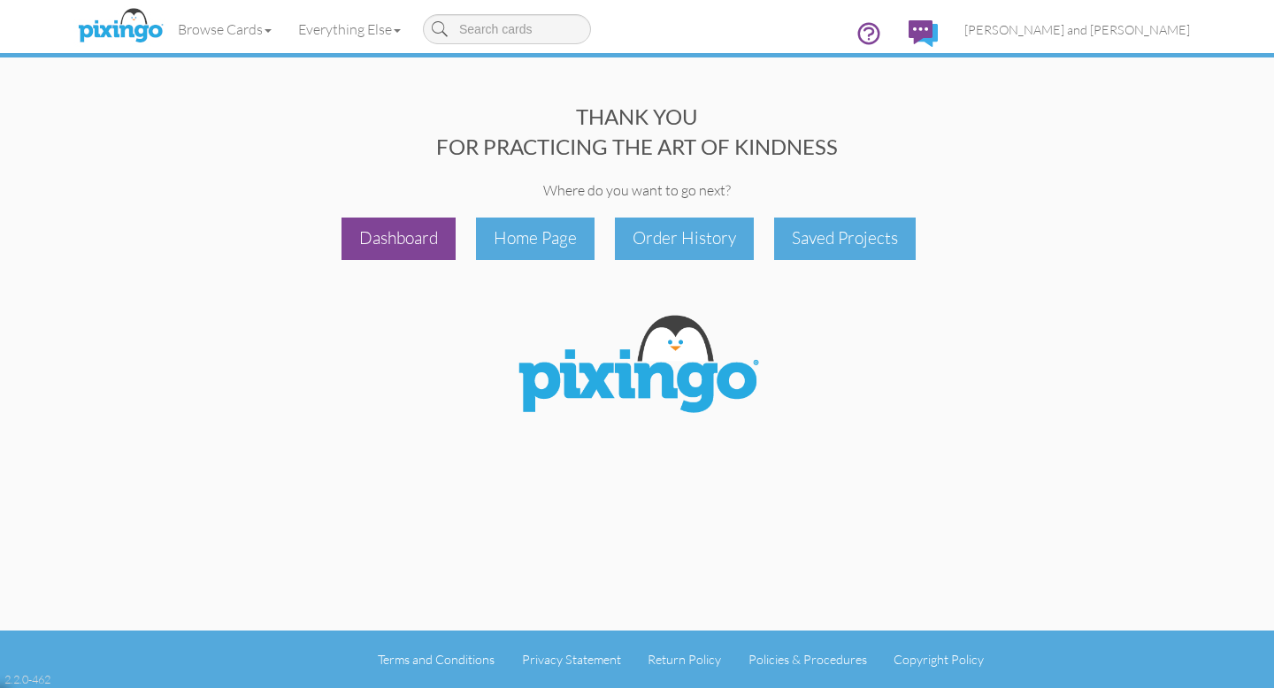
click at [395, 238] on div "Dashboard" at bounding box center [398, 239] width 114 height 42
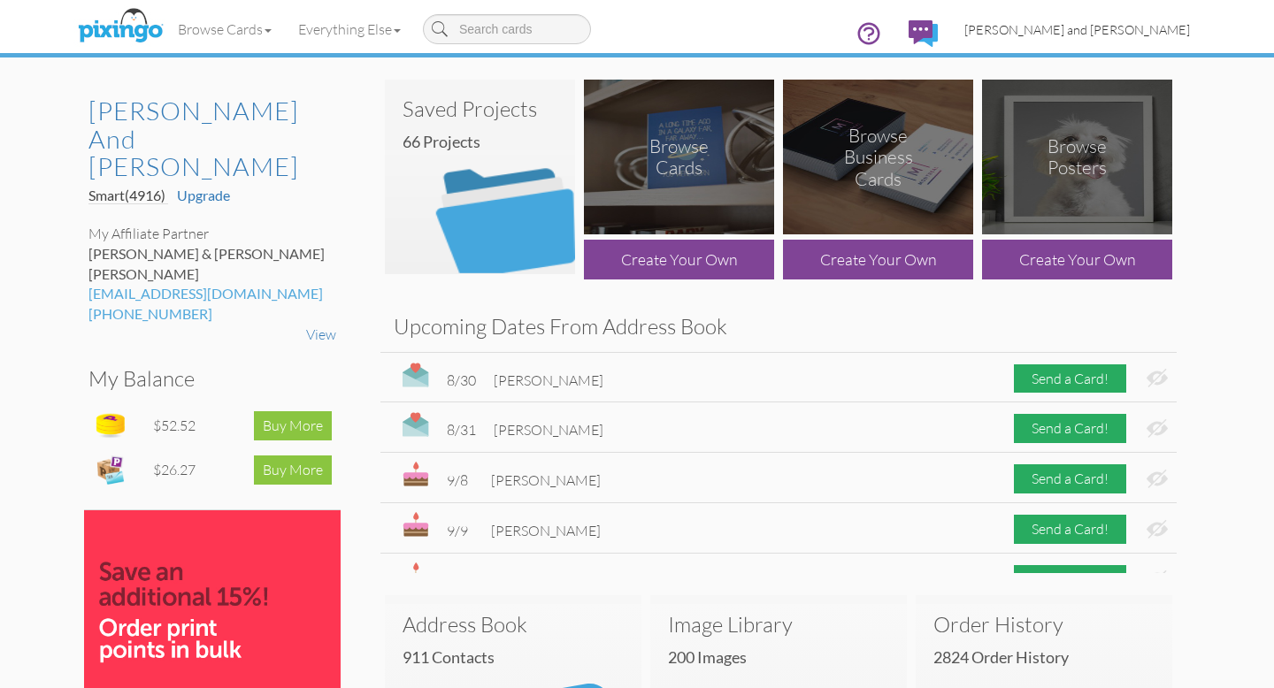
click at [1163, 27] on span "[PERSON_NAME] and [PERSON_NAME]" at bounding box center [1077, 29] width 226 height 15
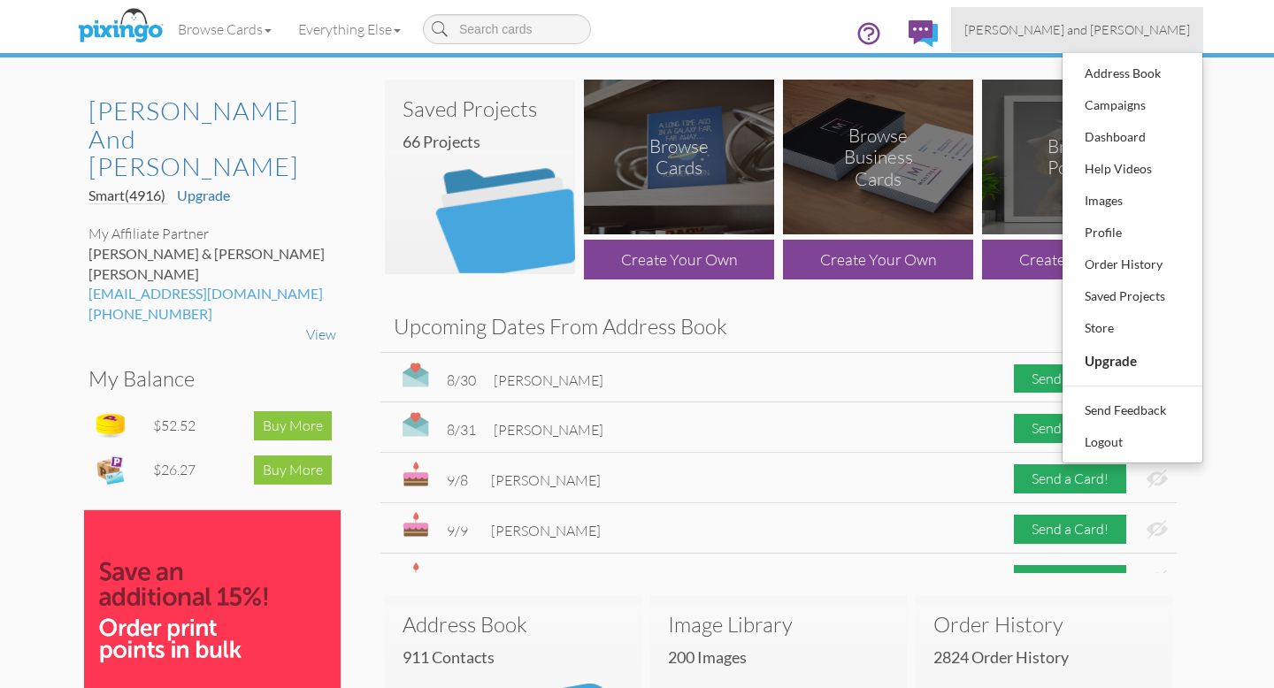
click at [1163, 27] on span "[PERSON_NAME] and [PERSON_NAME]" at bounding box center [1077, 29] width 226 height 15
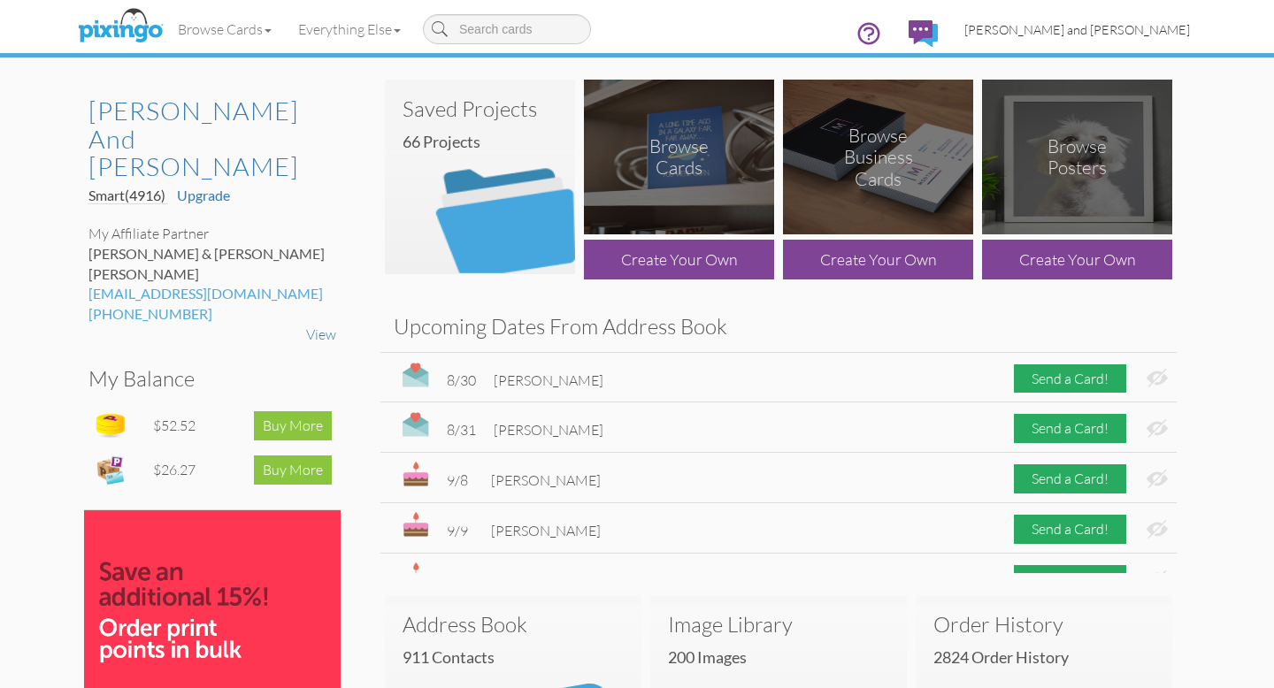
click at [1133, 27] on span "[PERSON_NAME] and [PERSON_NAME]" at bounding box center [1077, 29] width 226 height 15
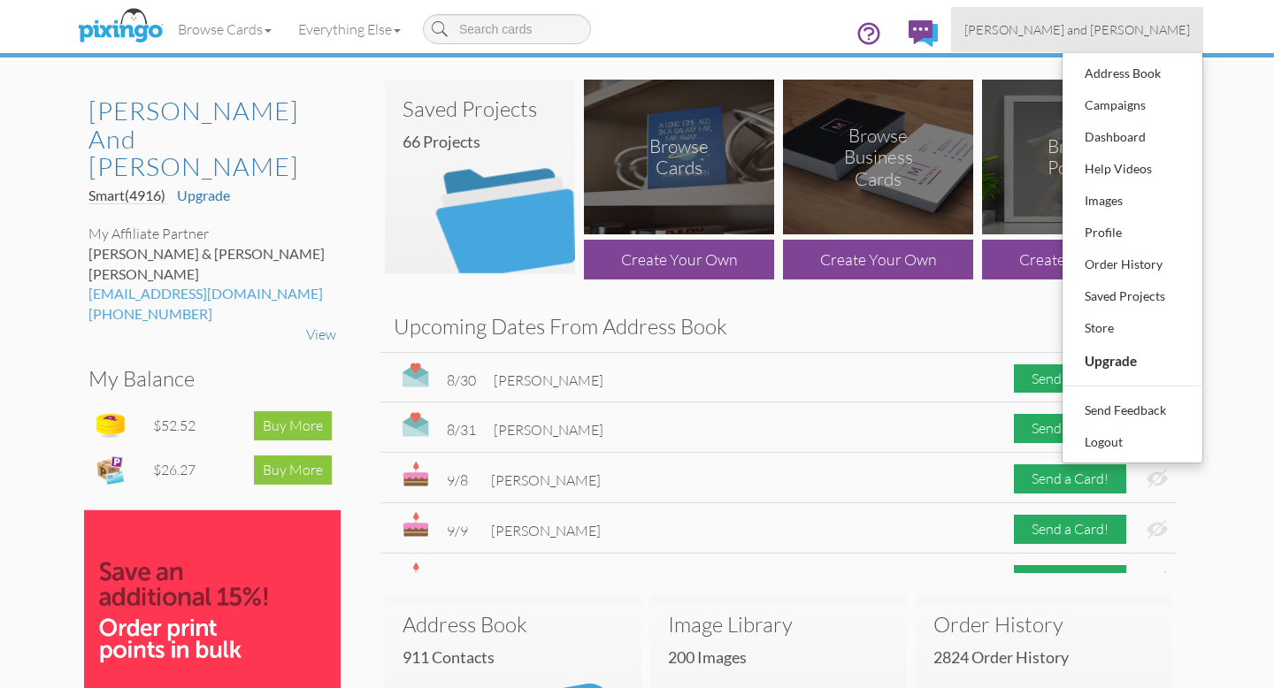
click at [1133, 27] on span "[PERSON_NAME] and [PERSON_NAME]" at bounding box center [1077, 29] width 226 height 15
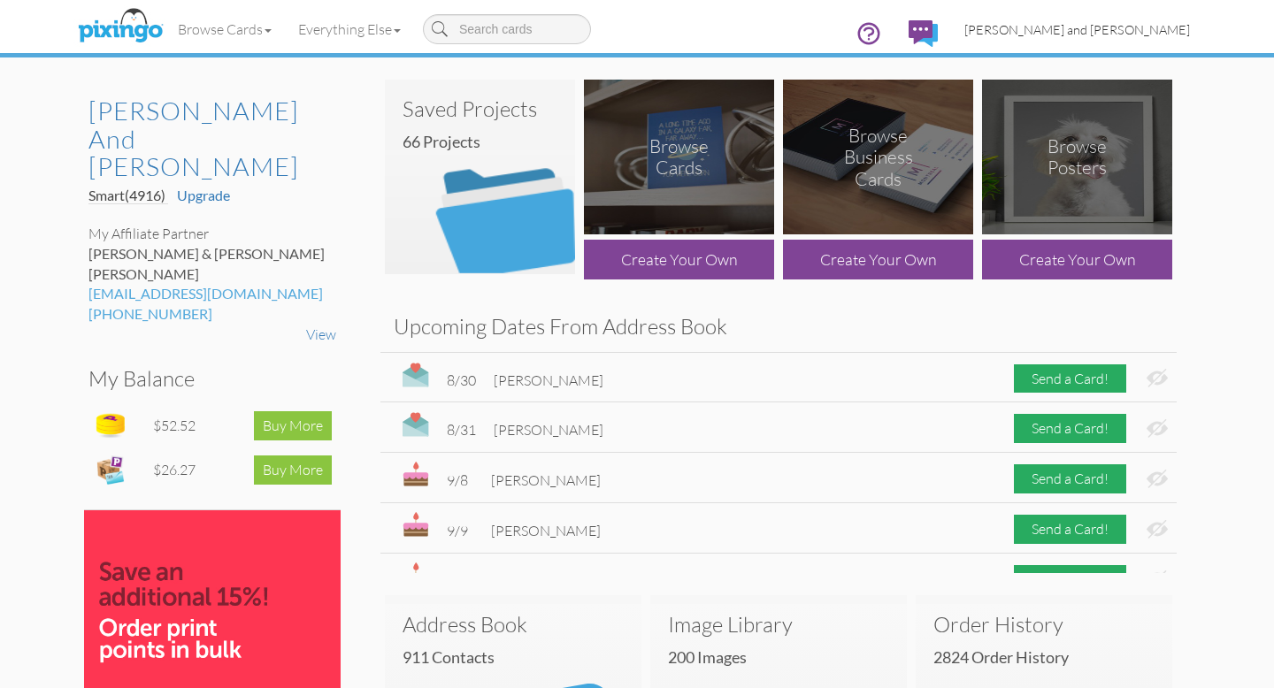
click at [1120, 26] on span "[PERSON_NAME] and [PERSON_NAME]" at bounding box center [1077, 29] width 226 height 15
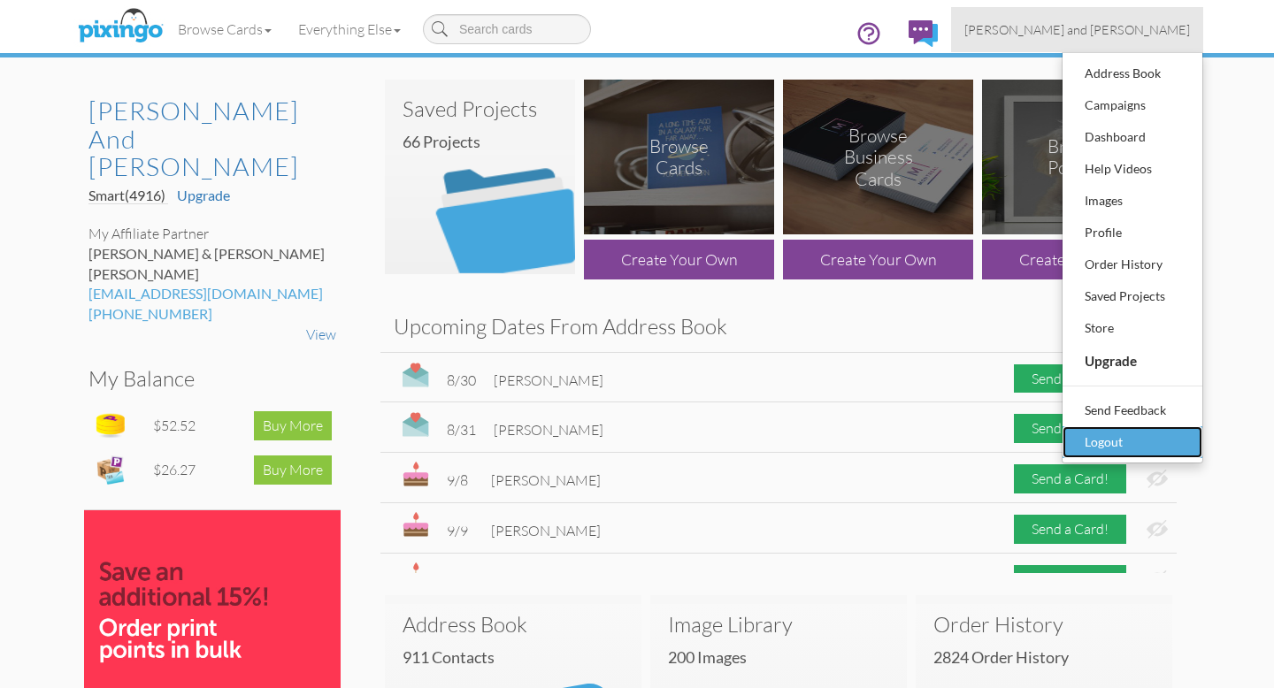
click at [1089, 437] on div "Logout" at bounding box center [1132, 442] width 104 height 27
